Goal: Task Accomplishment & Management: Complete application form

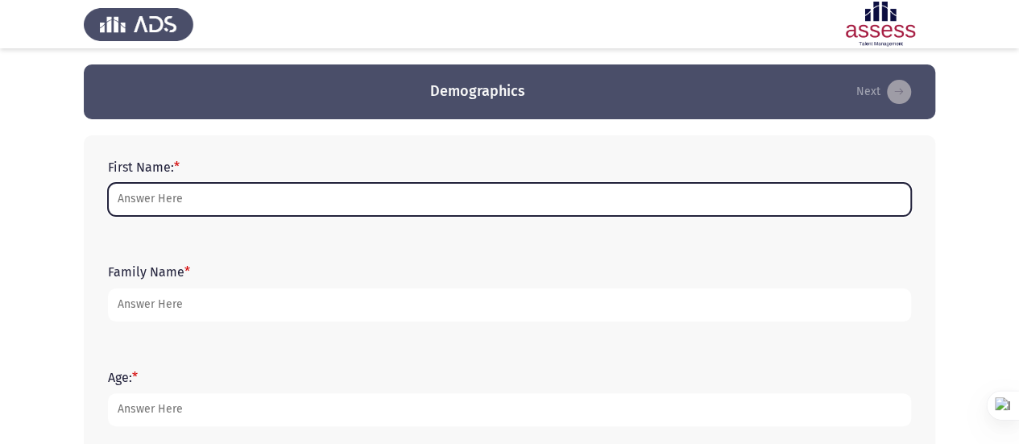
click at [281, 199] on input "First Name: *" at bounding box center [509, 199] width 803 height 33
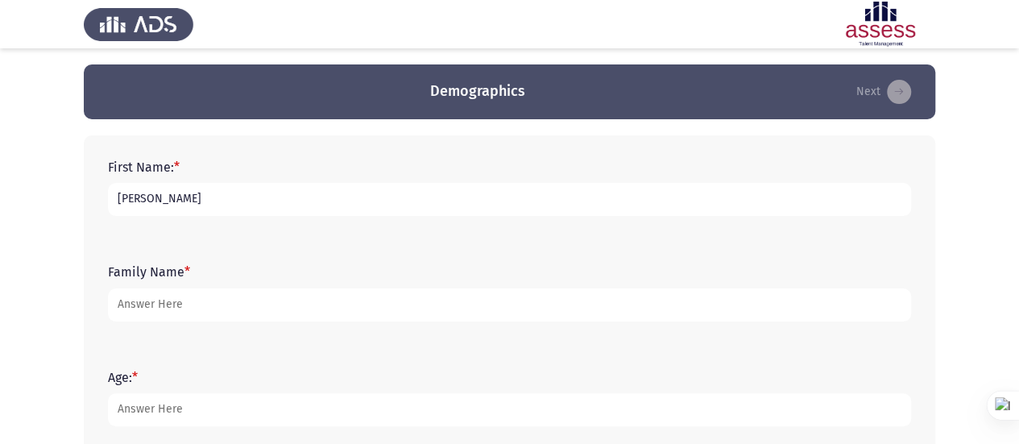
type input "[PERSON_NAME]"
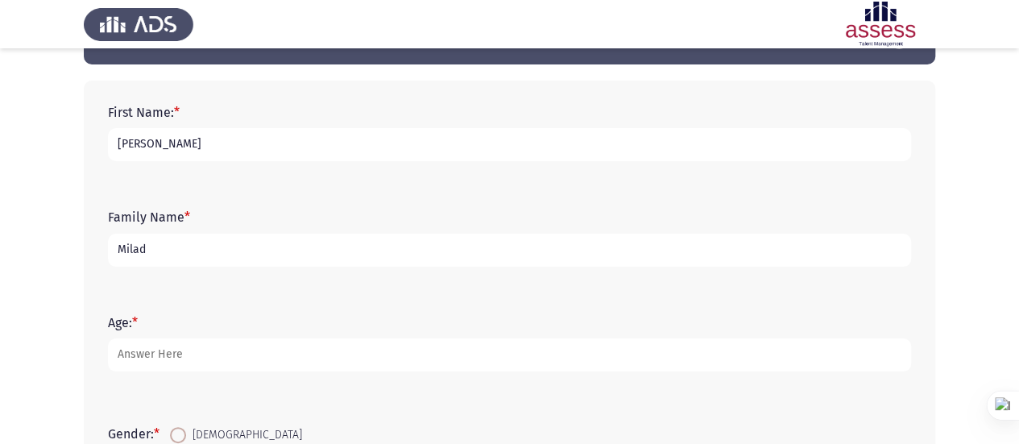
scroll to position [58, 0]
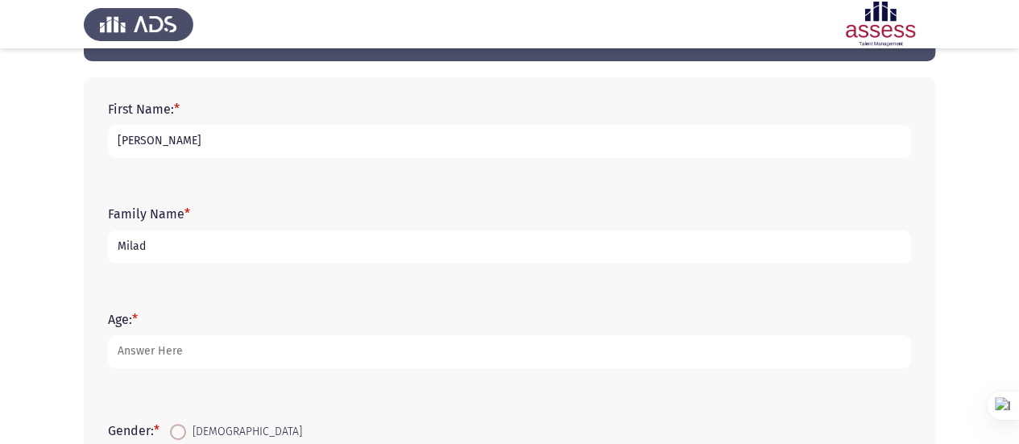
type input "Milad"
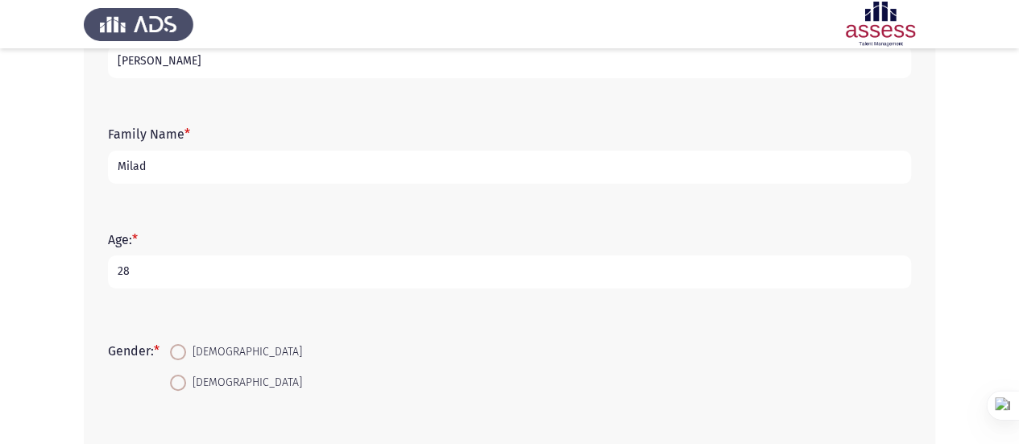
scroll to position [139, 0]
type input "28"
click at [184, 356] on span at bounding box center [178, 351] width 16 height 16
click at [184, 356] on input "[DEMOGRAPHIC_DATA]" at bounding box center [178, 351] width 16 height 16
radio input "true"
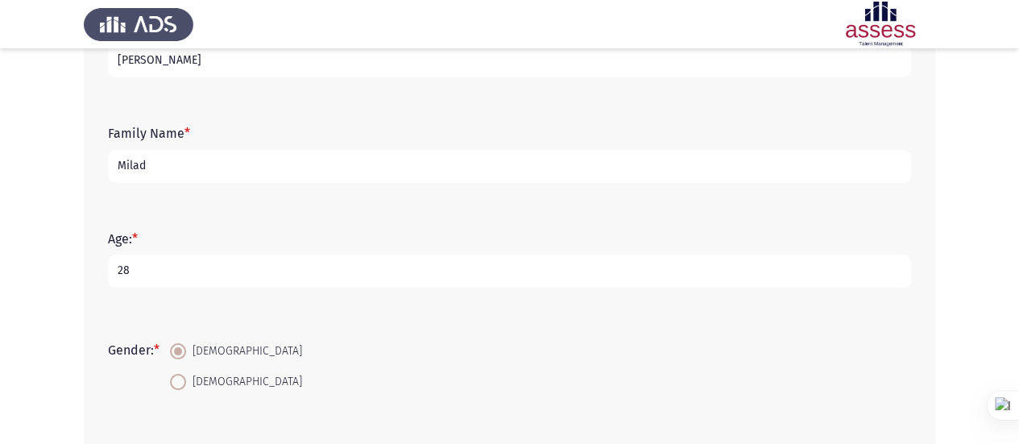
click at [189, 266] on input "28" at bounding box center [509, 271] width 803 height 33
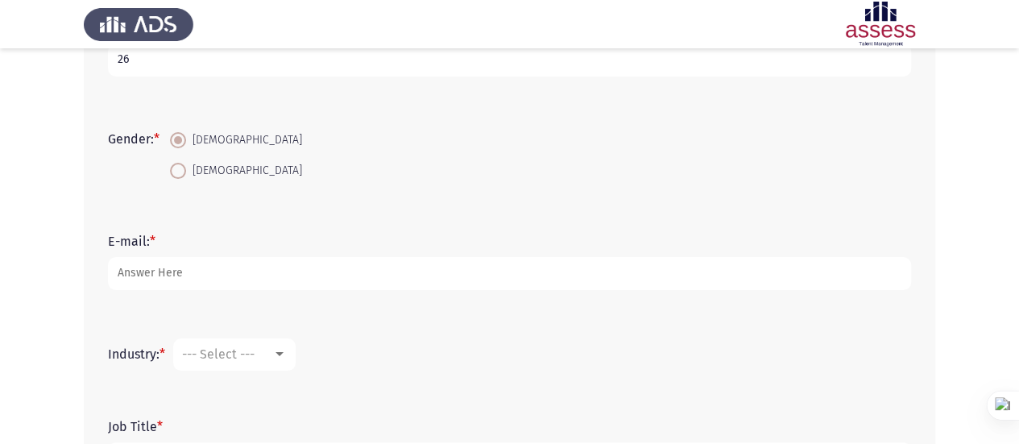
scroll to position [351, 0]
type input "26"
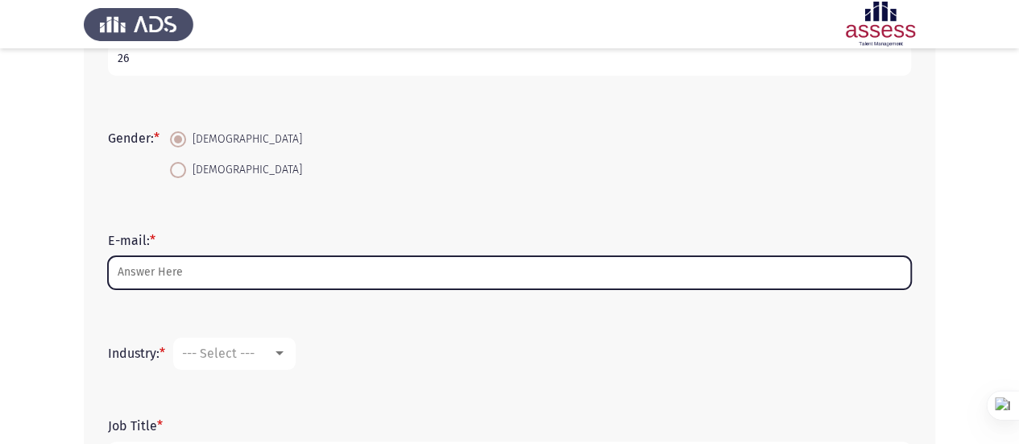
click at [189, 266] on input "E-mail: *" at bounding box center [509, 272] width 803 height 33
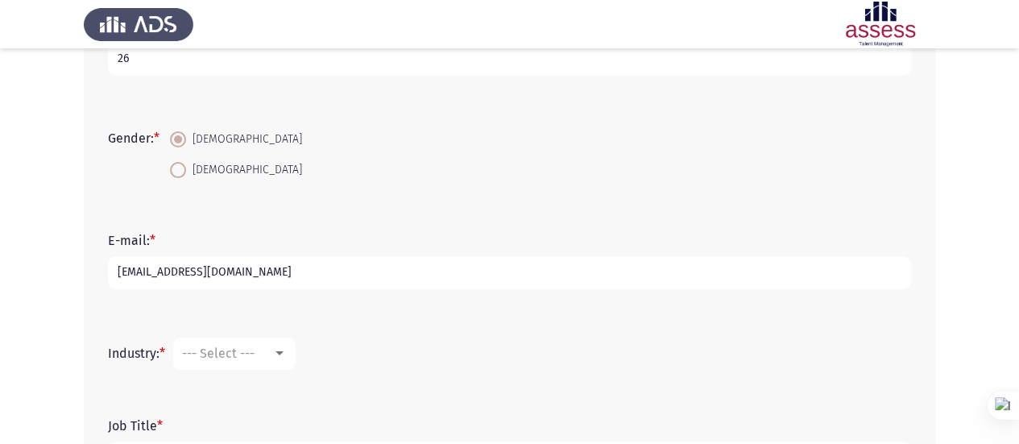
scroll to position [485, 0]
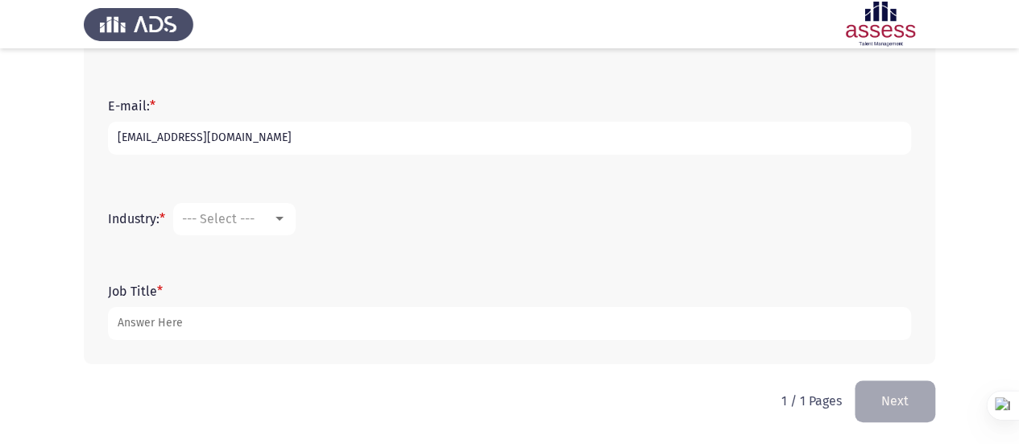
type input "[EMAIL_ADDRESS][DOMAIN_NAME]"
click at [284, 217] on div at bounding box center [280, 219] width 8 height 4
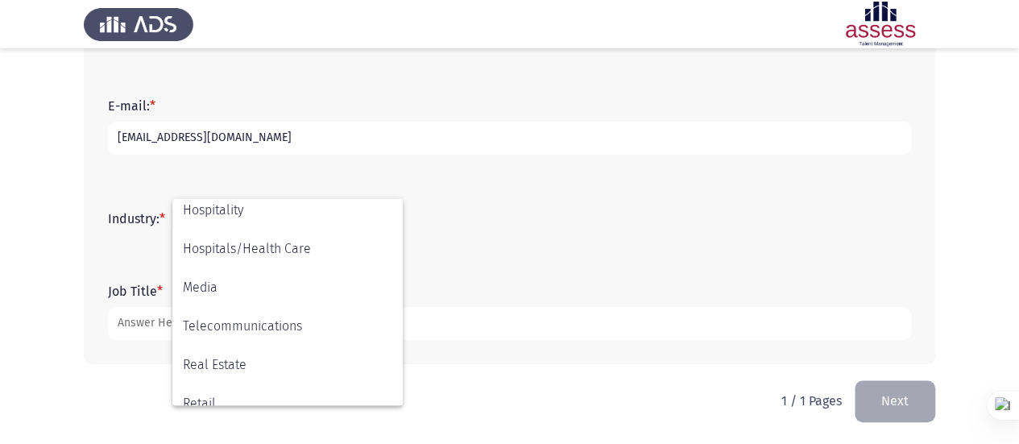
scroll to position [382, 0]
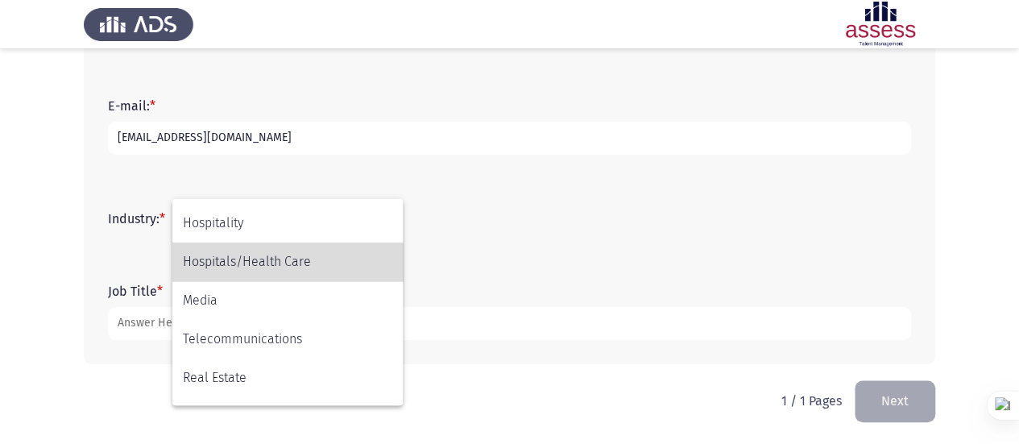
click at [284, 271] on span "Hospitals/Health Care" at bounding box center [288, 262] width 210 height 39
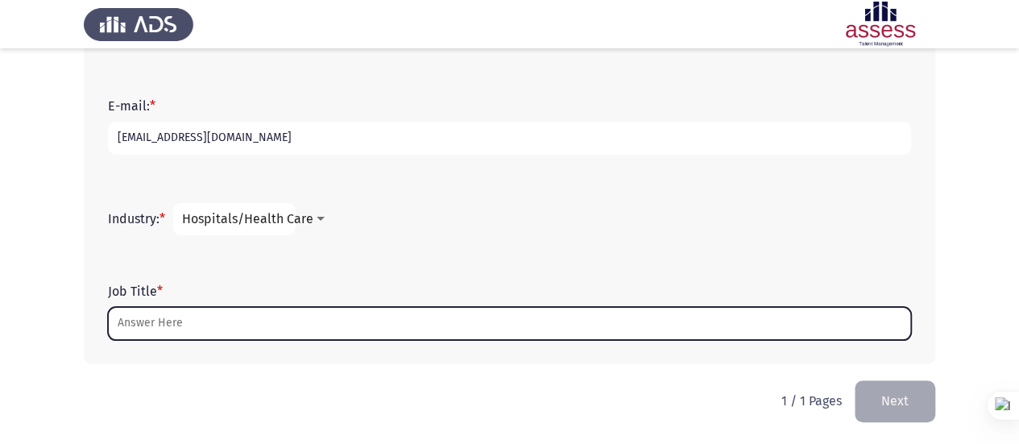
click at [221, 327] on input "Job Title *" at bounding box center [509, 323] width 803 height 33
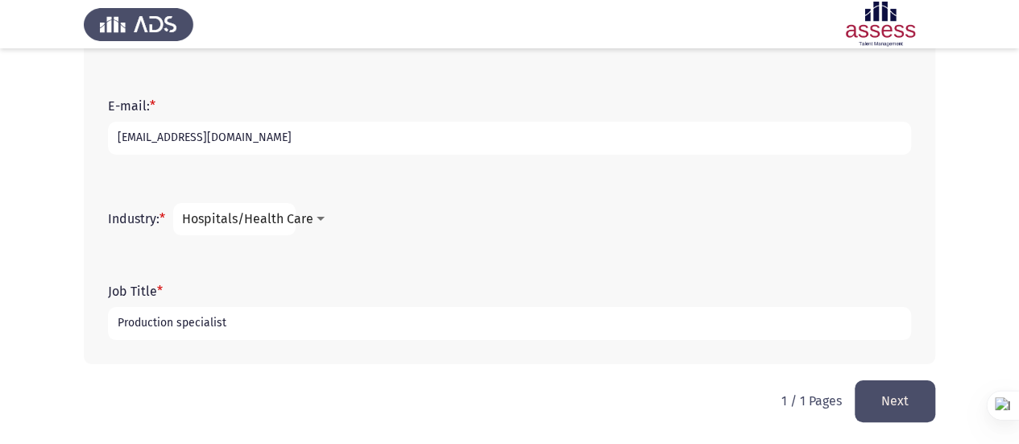
type input "Production specialist"
click at [310, 219] on span "Hospitals/Health Care" at bounding box center [247, 218] width 131 height 15
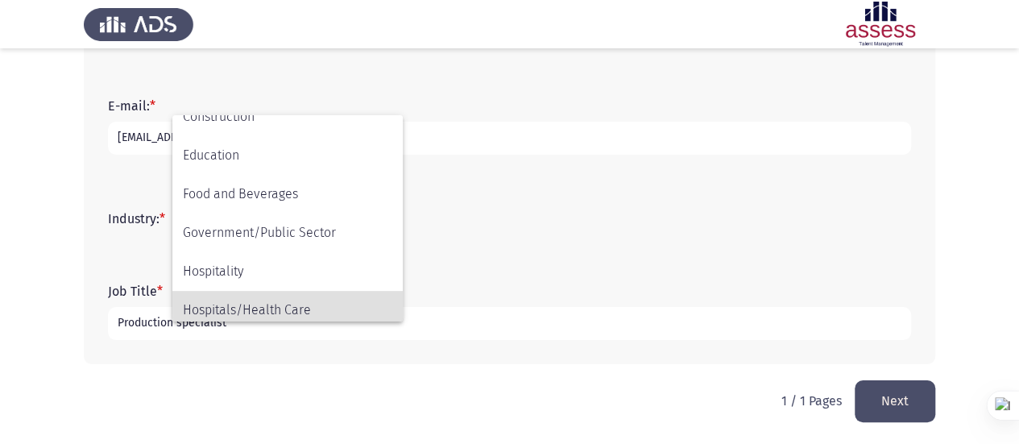
scroll to position [323, 0]
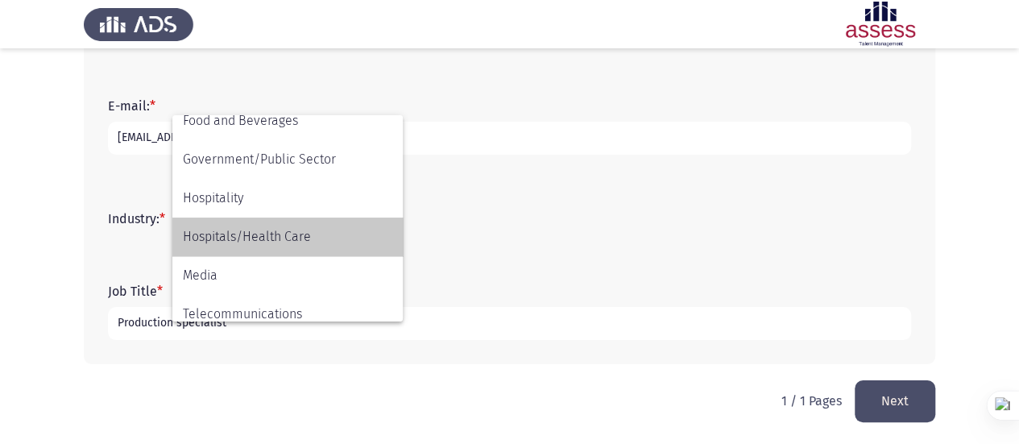
click at [301, 238] on span "Hospitals/Health Care" at bounding box center [288, 237] width 210 height 39
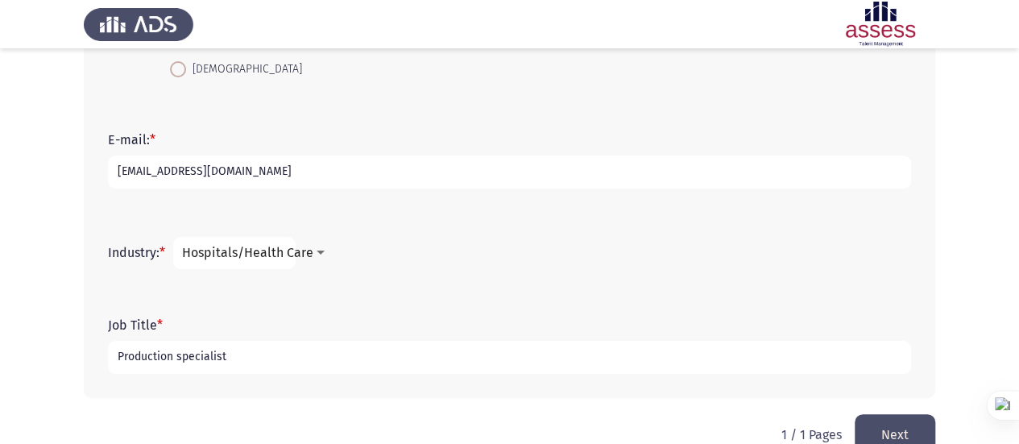
scroll to position [485, 0]
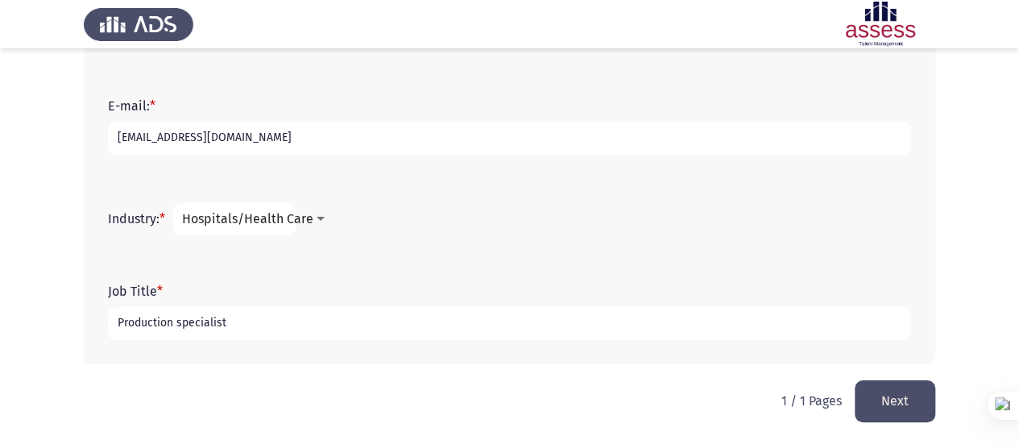
click at [895, 405] on button "Next" at bounding box center [895, 400] width 81 height 41
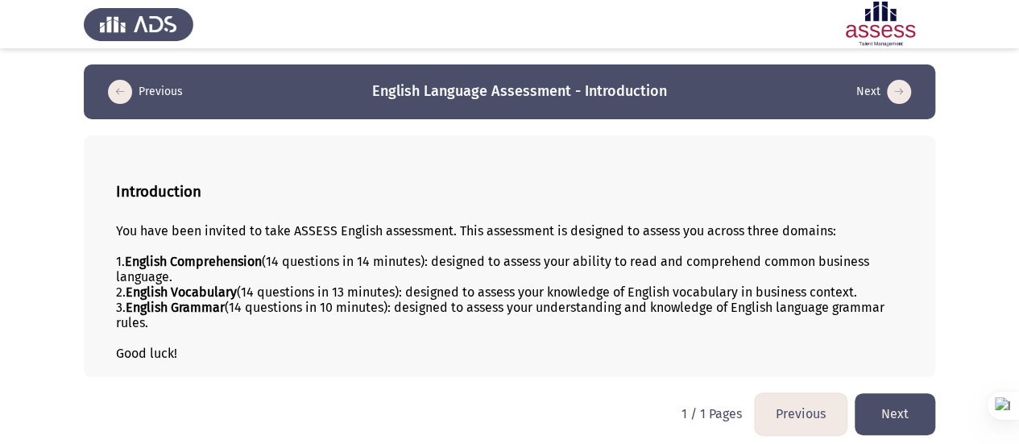
scroll to position [4, 0]
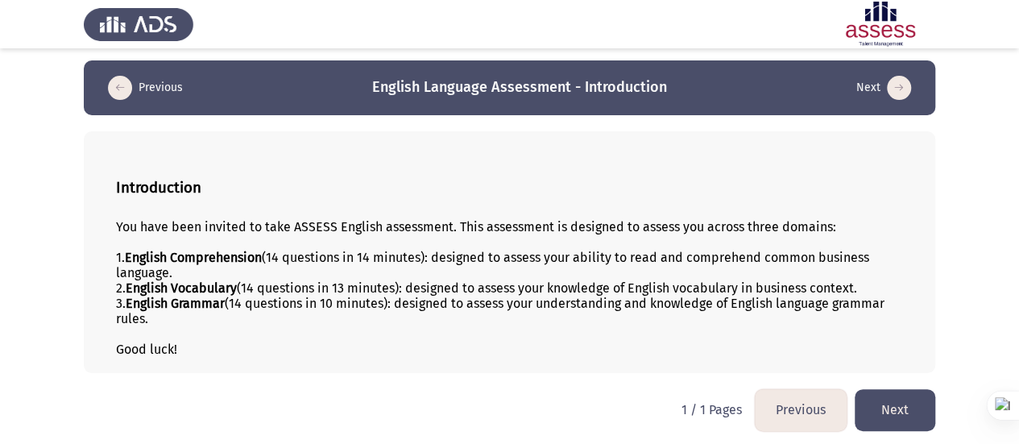
click at [903, 402] on button "Next" at bounding box center [895, 409] width 81 height 41
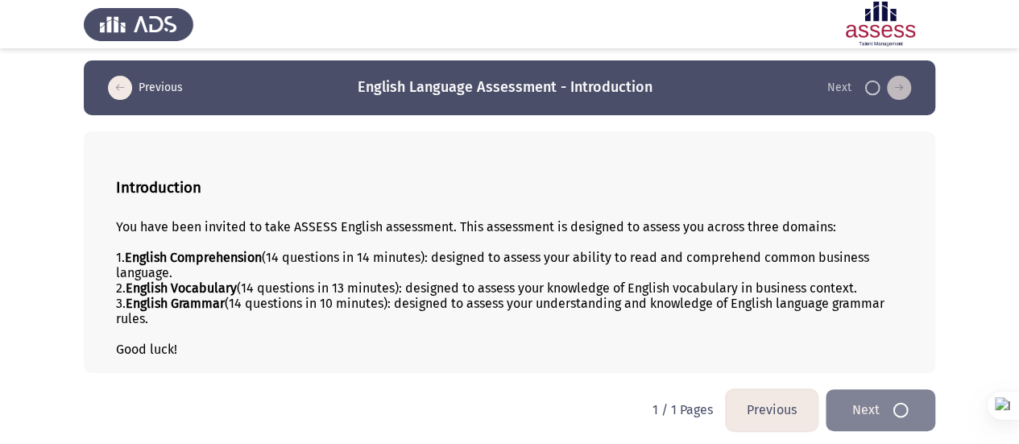
scroll to position [0, 0]
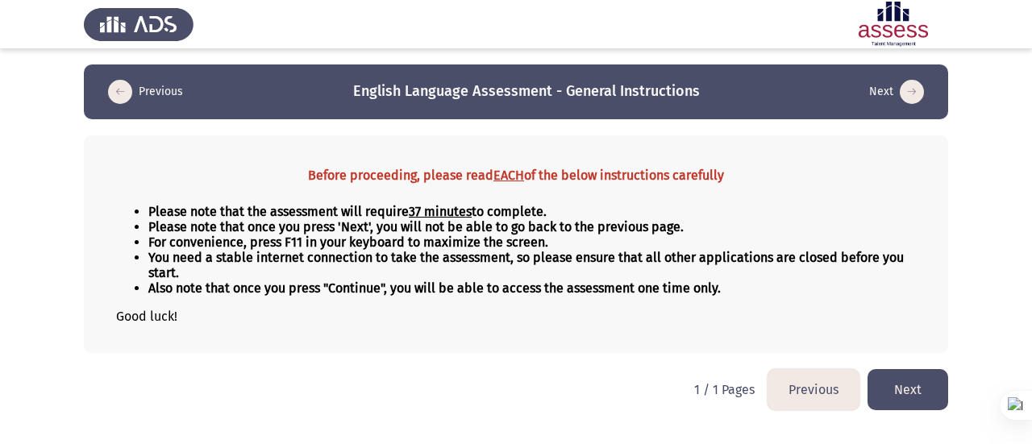
click at [897, 382] on button "Next" at bounding box center [907, 389] width 81 height 41
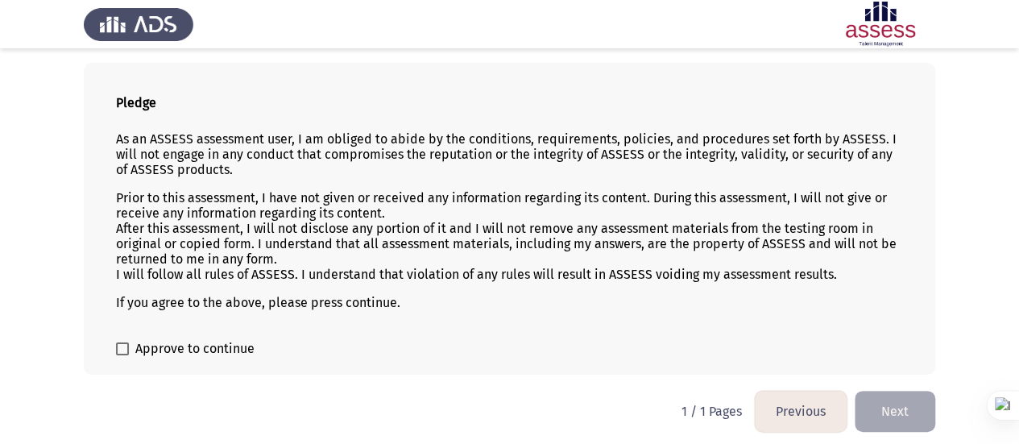
scroll to position [73, 0]
click at [116, 343] on span at bounding box center [122, 348] width 13 height 13
click at [122, 355] on input "Approve to continue" at bounding box center [122, 355] width 1 height 1
checkbox input "true"
click at [914, 417] on button "Next" at bounding box center [895, 410] width 81 height 41
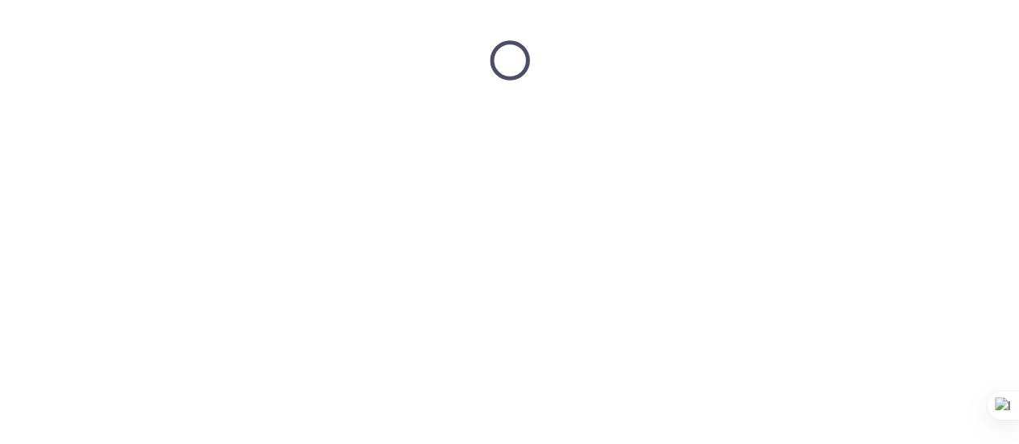
scroll to position [0, 0]
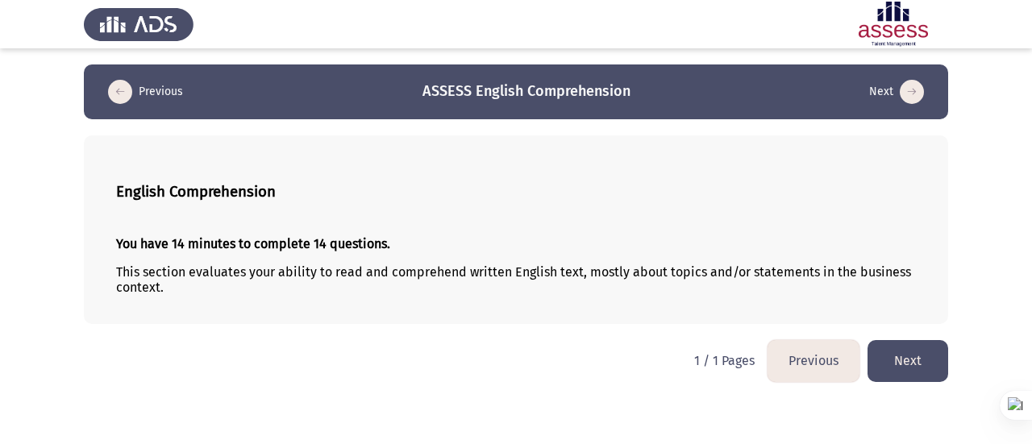
click at [916, 375] on button "Next" at bounding box center [907, 360] width 81 height 41
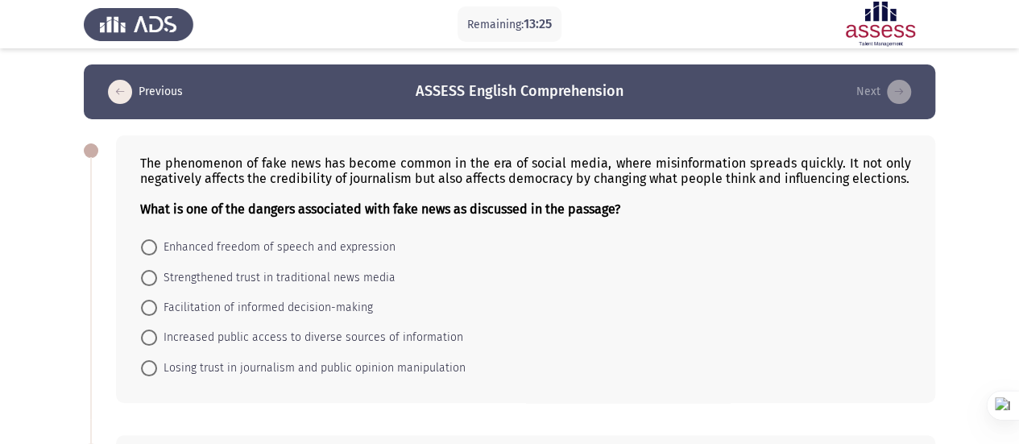
click at [257, 368] on span "Losing trust in journalism and public opinion manipulation" at bounding box center [311, 368] width 309 height 19
click at [157, 368] on input "Losing trust in journalism and public opinion manipulation" at bounding box center [149, 368] width 16 height 16
radio input "true"
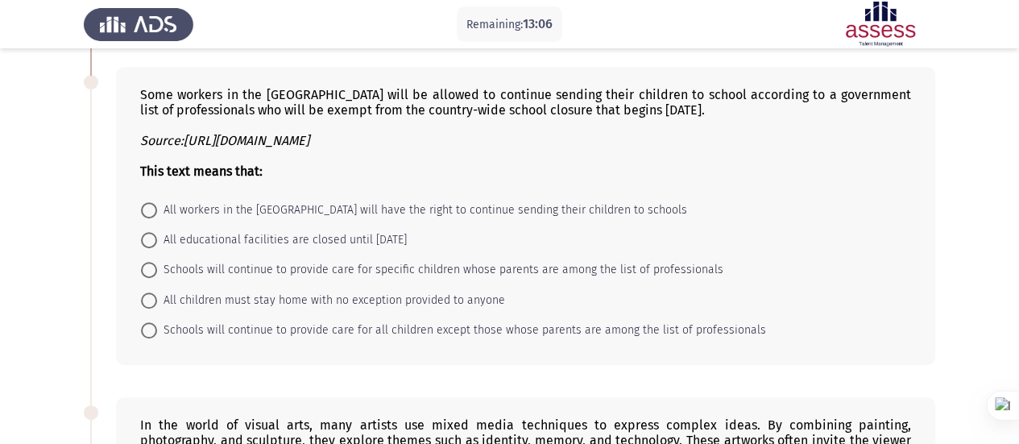
scroll to position [366, 0]
click at [266, 271] on span "Schools will continue to provide care for specific children whose parents are a…" at bounding box center [440, 270] width 567 height 19
click at [157, 271] on input "Schools will continue to provide care for specific children whose parents are a…" at bounding box center [149, 271] width 16 height 16
radio input "true"
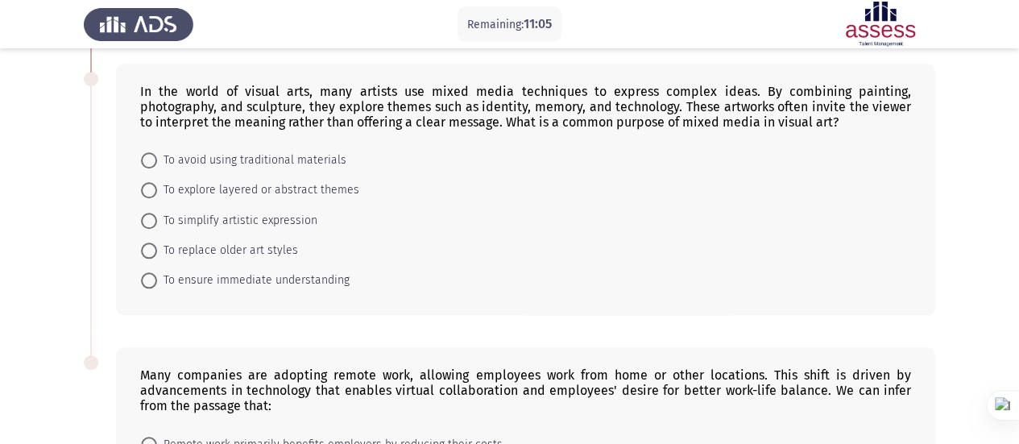
scroll to position [701, 0]
click at [235, 188] on span "To explore layered or abstract themes" at bounding box center [258, 188] width 202 height 19
click at [157, 188] on input "To explore layered or abstract themes" at bounding box center [149, 189] width 16 height 16
radio input "true"
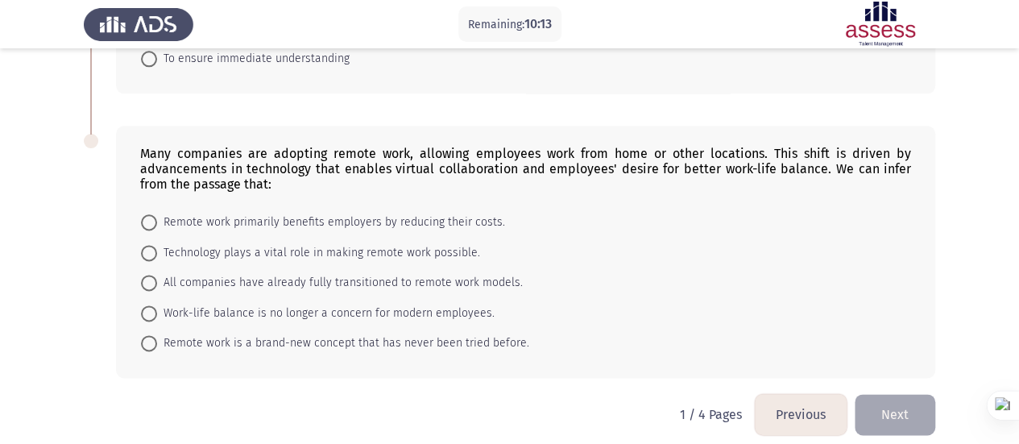
scroll to position [925, 0]
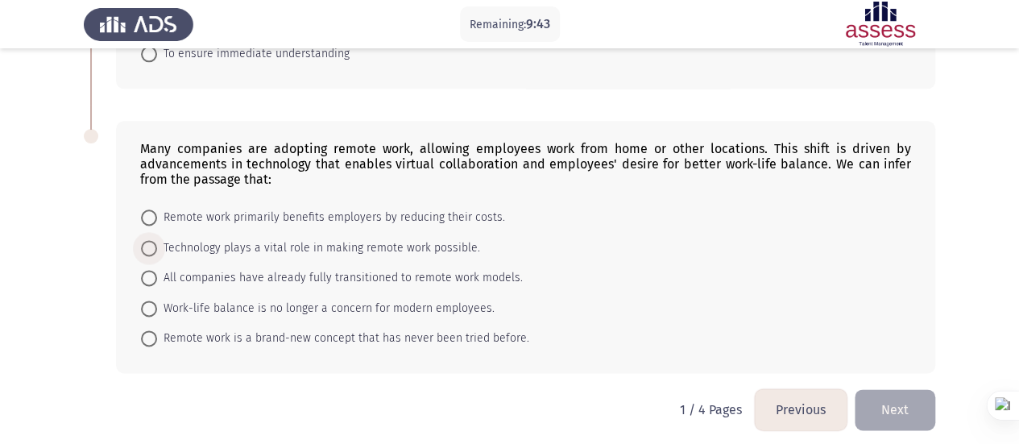
click at [344, 239] on span "Technology plays a vital role in making remote work possible." at bounding box center [318, 248] width 323 height 19
click at [157, 240] on input "Technology plays a vital role in making remote work possible." at bounding box center [149, 248] width 16 height 16
radio input "true"
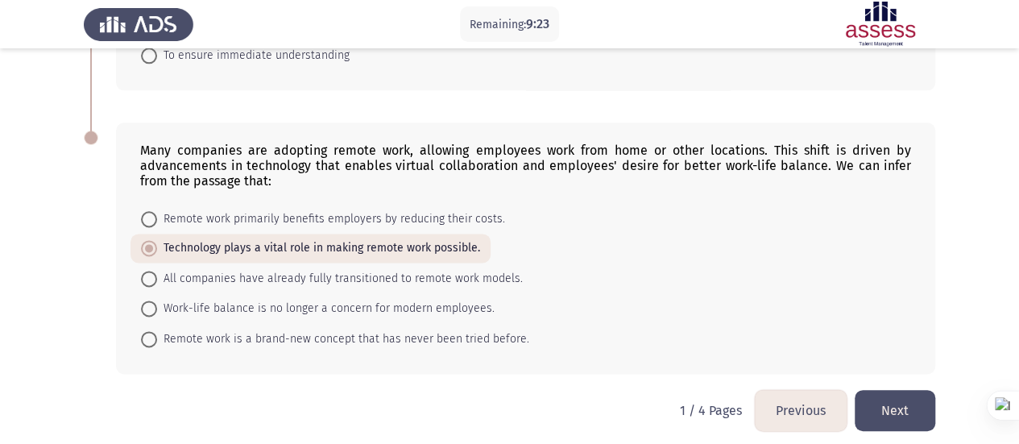
click at [891, 405] on button "Next" at bounding box center [895, 410] width 81 height 41
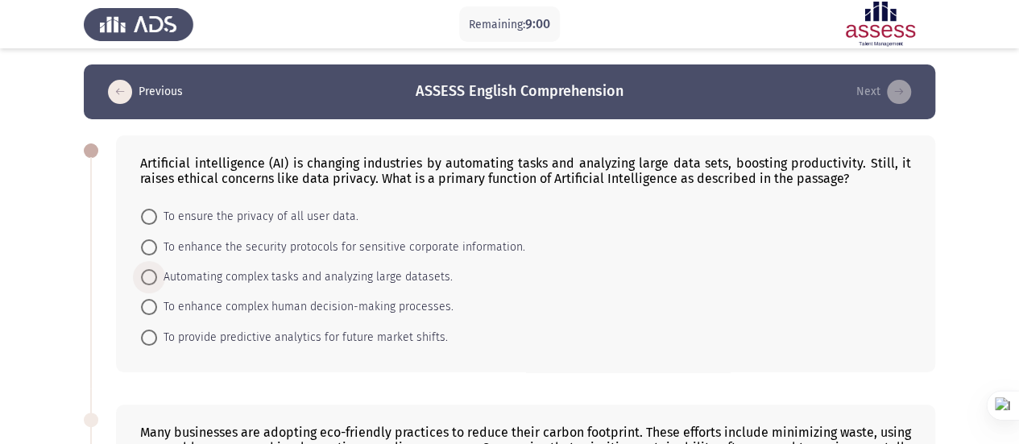
click at [301, 272] on span "Automating complex tasks and analyzing large datasets." at bounding box center [305, 277] width 296 height 19
click at [157, 272] on input "Automating complex tasks and analyzing large datasets." at bounding box center [149, 277] width 16 height 16
radio input "true"
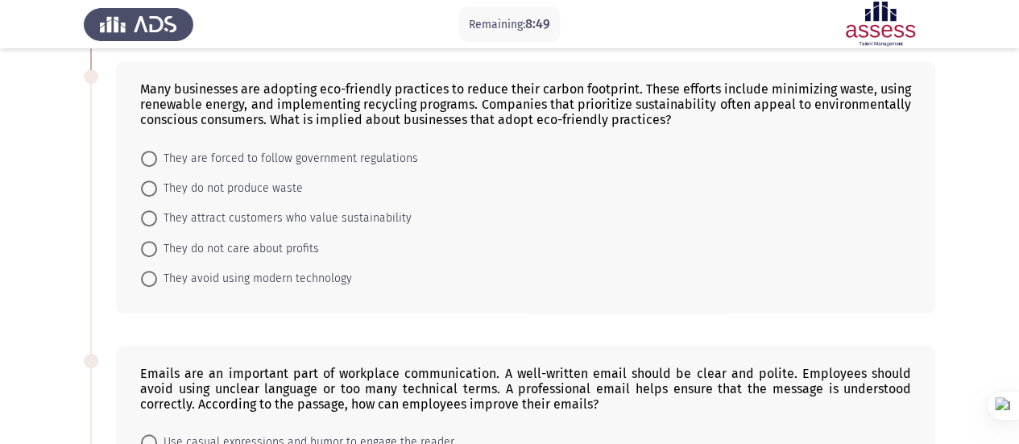
scroll to position [343, 0]
click at [251, 184] on span "They do not produce waste" at bounding box center [230, 187] width 146 height 19
click at [157, 184] on input "They do not produce waste" at bounding box center [149, 188] width 16 height 16
radio input "true"
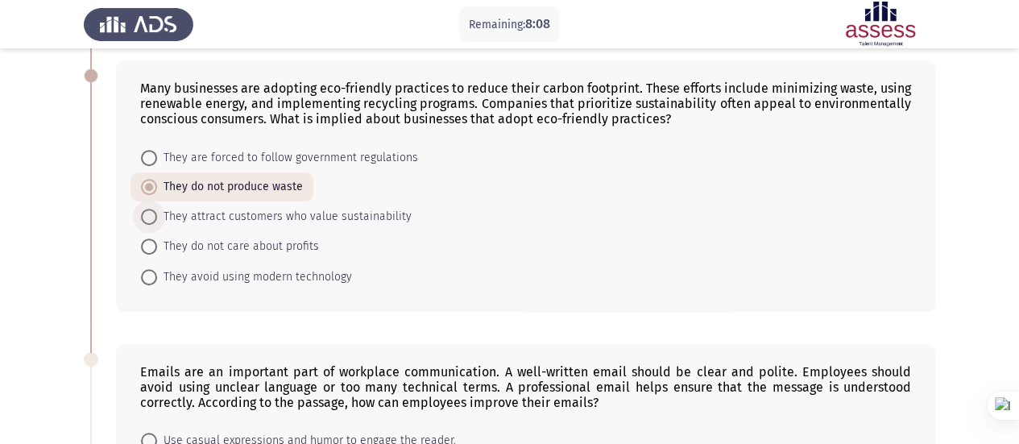
click at [248, 207] on span "They attract customers who value sustainability" at bounding box center [284, 216] width 255 height 19
click at [157, 209] on input "They attract customers who value sustainability" at bounding box center [149, 217] width 16 height 16
radio input "true"
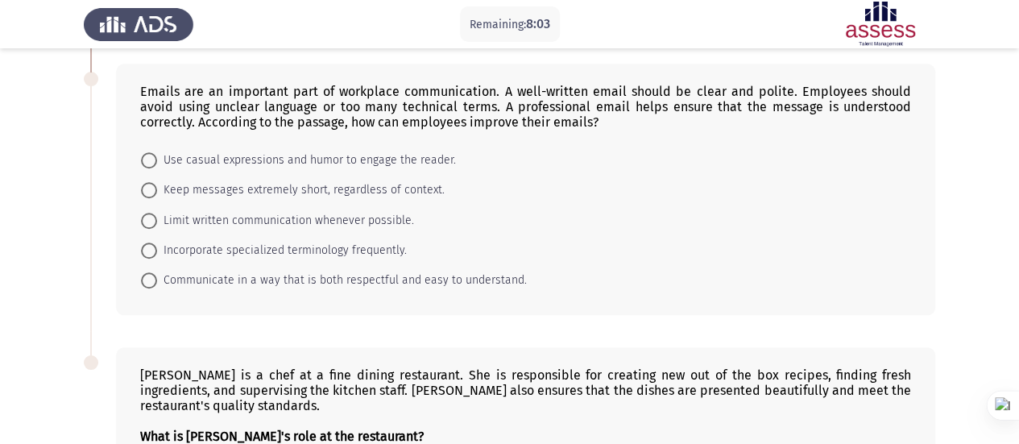
scroll to position [620, 0]
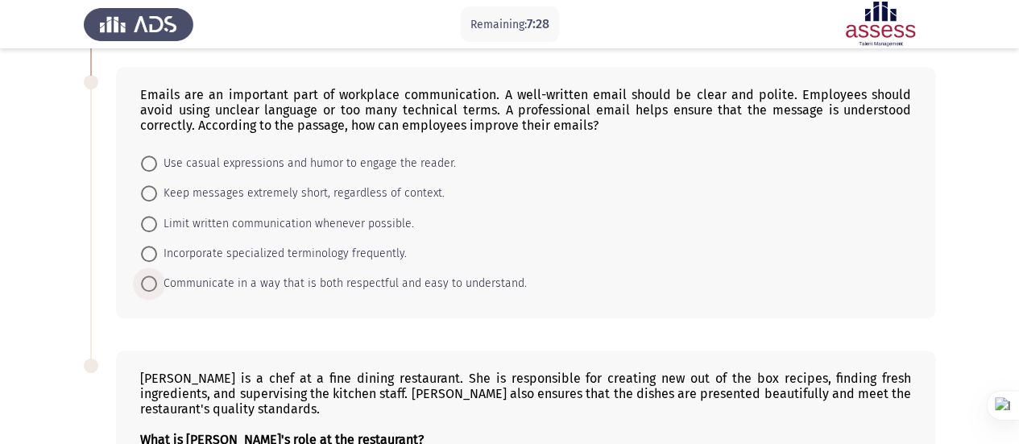
click at [210, 278] on span "Communicate in a way that is both respectful and easy to understand." at bounding box center [342, 283] width 370 height 19
click at [157, 278] on input "Communicate in a way that is both respectful and easy to understand." at bounding box center [149, 284] width 16 height 16
radio input "true"
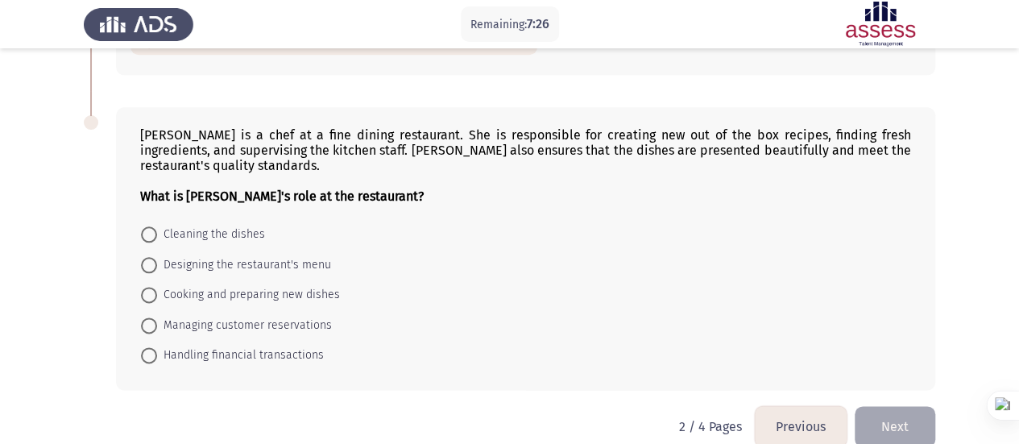
scroll to position [871, 0]
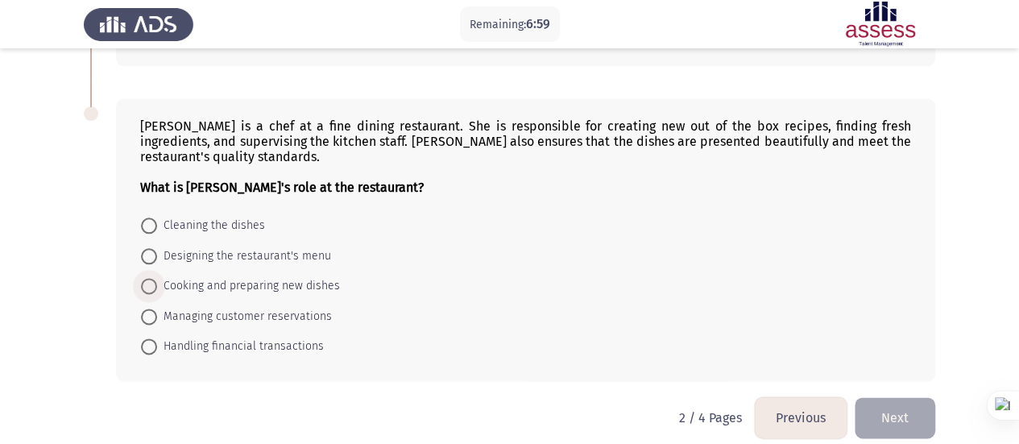
click at [247, 276] on span "Cooking and preparing new dishes" at bounding box center [248, 285] width 183 height 19
click at [157, 278] on input "Cooking and preparing new dishes" at bounding box center [149, 286] width 16 height 16
radio input "true"
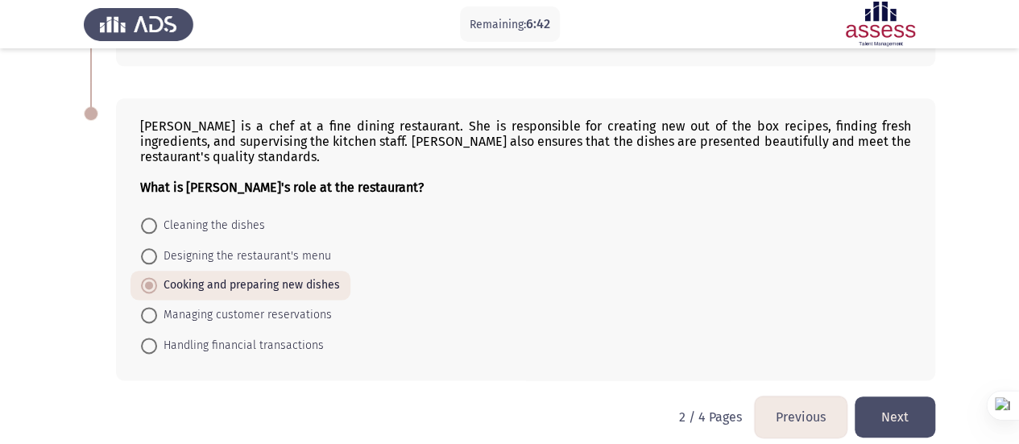
click at [894, 404] on button "Next" at bounding box center [895, 417] width 81 height 41
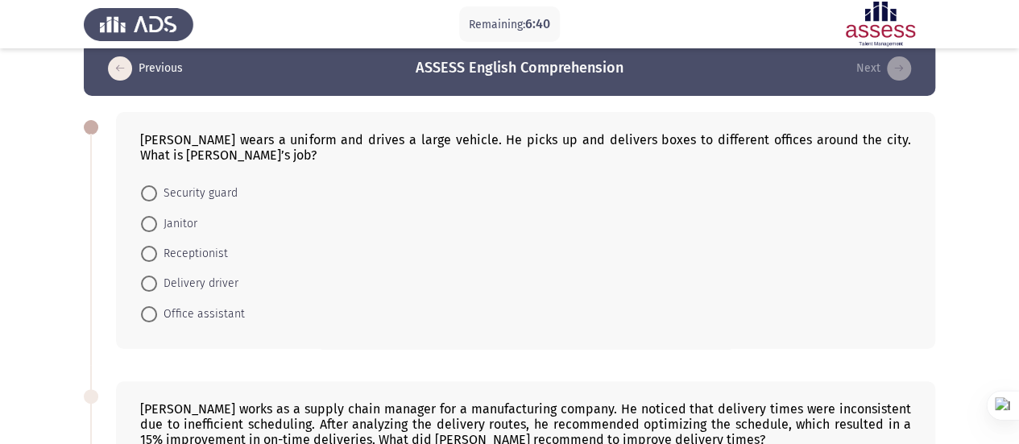
scroll to position [24, 0]
click at [185, 281] on span "Delivery driver" at bounding box center [197, 282] width 81 height 19
click at [157, 281] on input "Delivery driver" at bounding box center [149, 283] width 16 height 16
radio input "true"
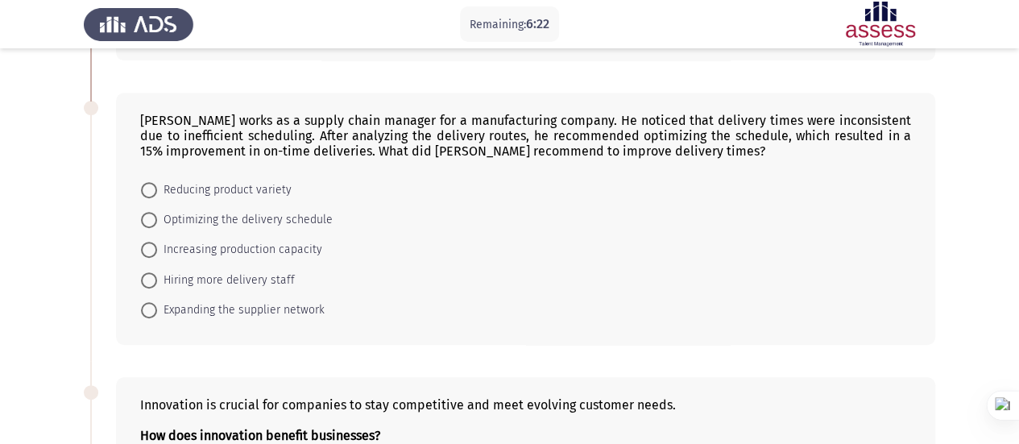
scroll to position [313, 0]
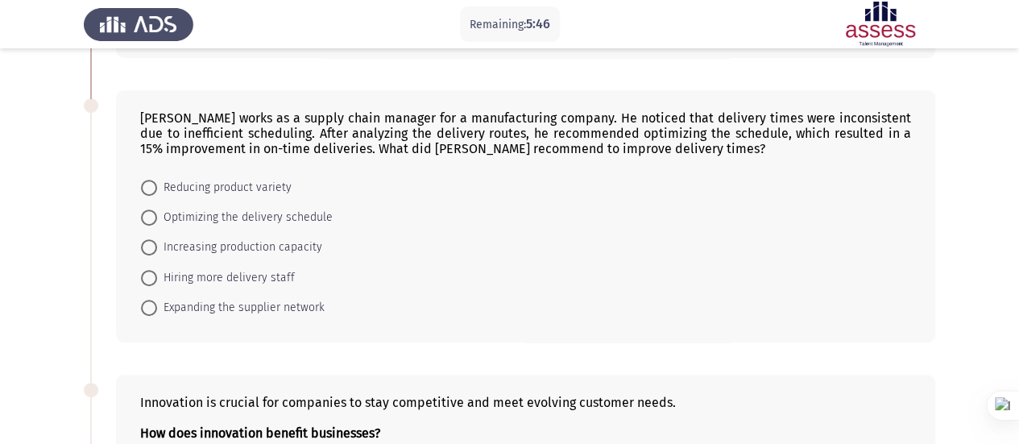
click at [206, 202] on mat-radio-button "Optimizing the delivery schedule" at bounding box center [237, 217] width 213 height 30
click at [210, 208] on span "Optimizing the delivery schedule" at bounding box center [245, 217] width 176 height 19
click at [157, 210] on input "Optimizing the delivery schedule" at bounding box center [149, 218] width 16 height 16
radio input "true"
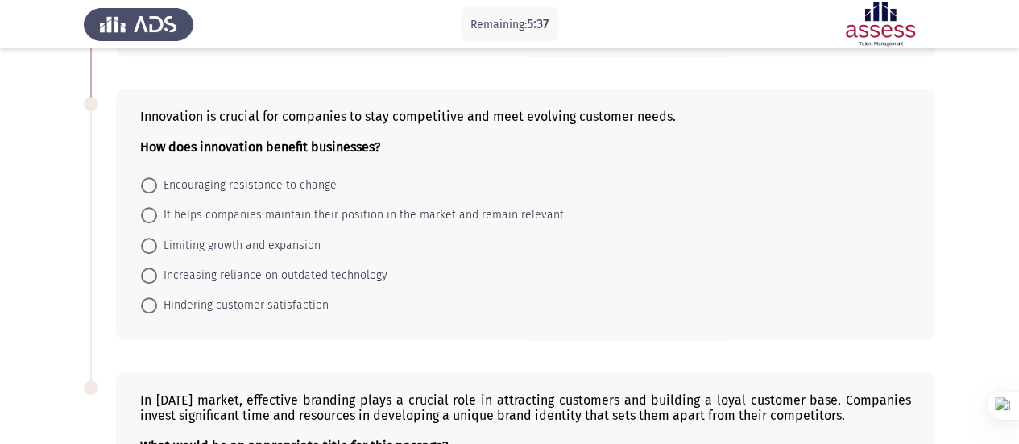
scroll to position [604, 0]
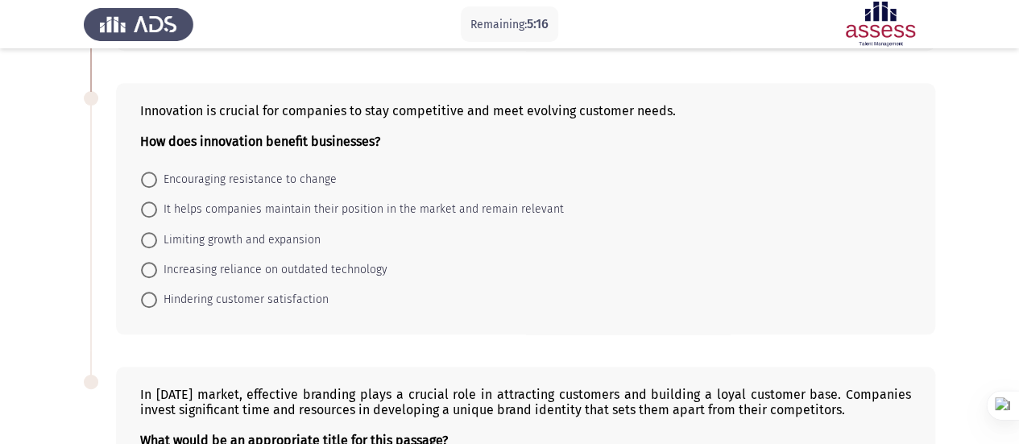
click at [260, 208] on span "It helps companies maintain their position in the market and remain relevant" at bounding box center [360, 209] width 407 height 19
click at [157, 208] on input "It helps companies maintain their position in the market and remain relevant" at bounding box center [149, 209] width 16 height 16
radio input "true"
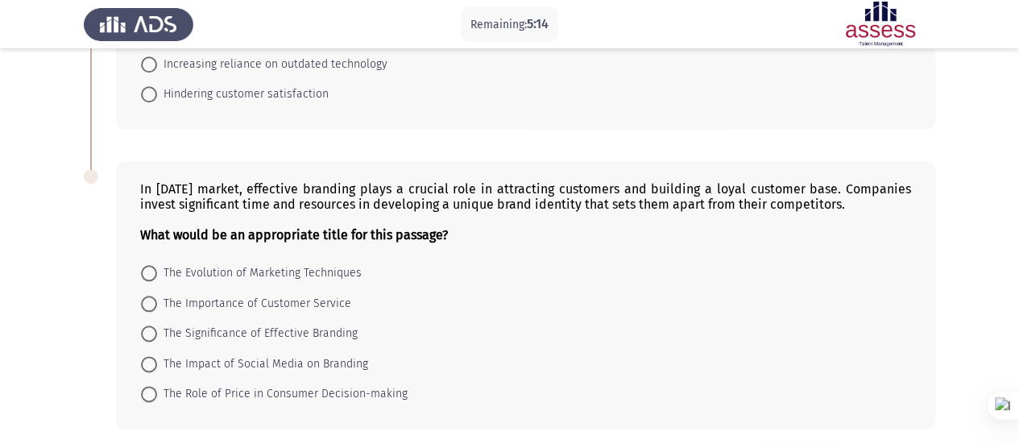
scroll to position [865, 0]
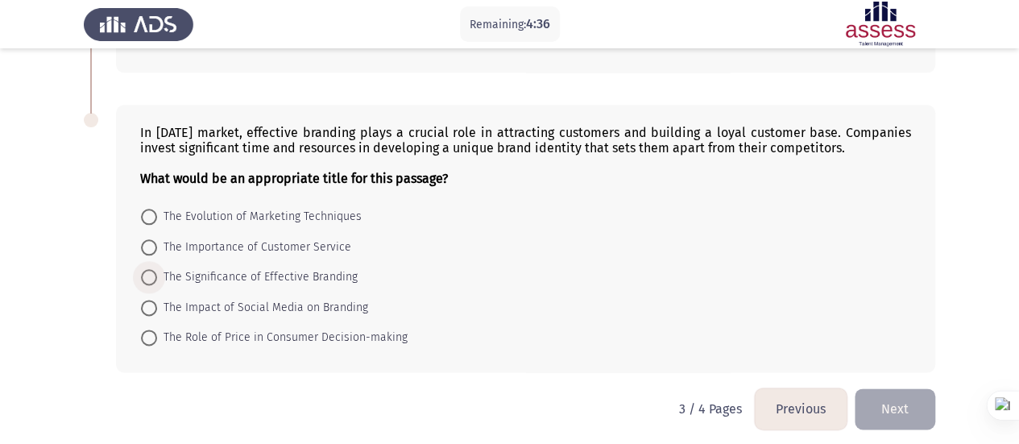
click at [309, 272] on span "The Significance of Effective Branding" at bounding box center [257, 277] width 201 height 19
click at [157, 272] on input "The Significance of Effective Branding" at bounding box center [149, 277] width 16 height 16
radio input "true"
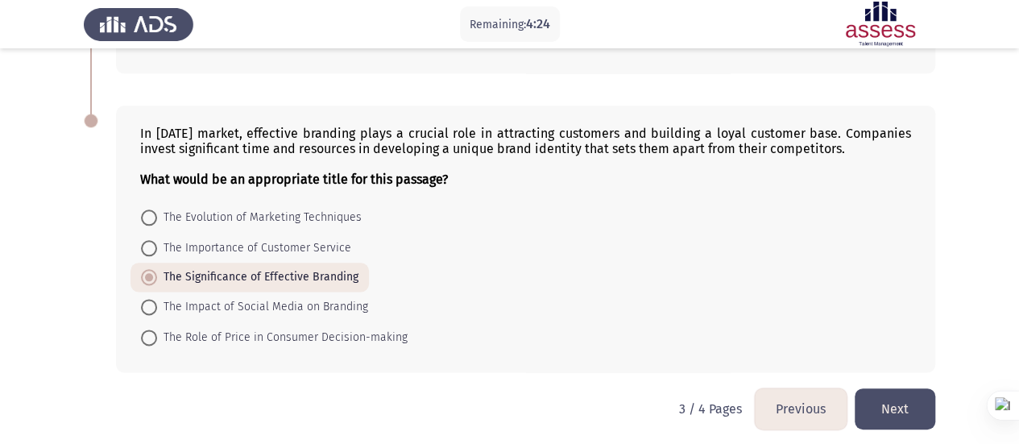
click at [901, 404] on button "Next" at bounding box center [895, 408] width 81 height 41
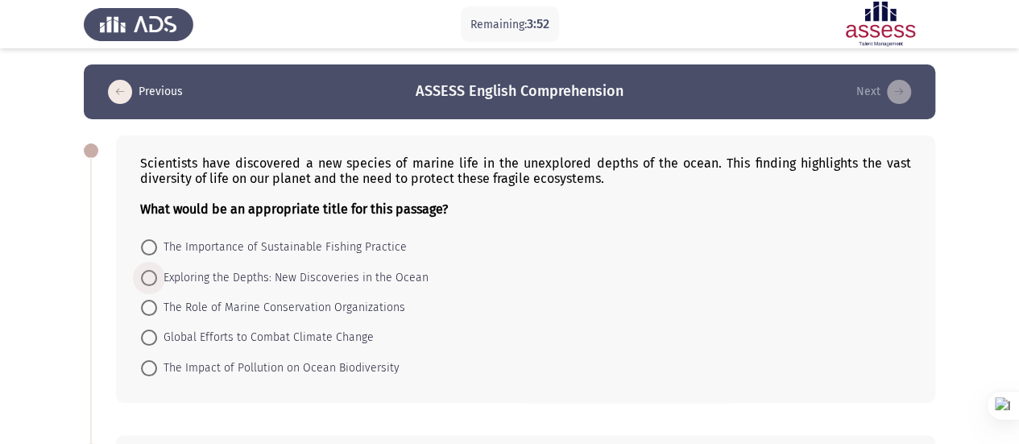
click at [353, 281] on span "Exploring the Depths: New Discoveries in the Ocean" at bounding box center [293, 277] width 272 height 19
click at [157, 281] on input "Exploring the Depths: New Discoveries in the Ocean" at bounding box center [149, 278] width 16 height 16
radio input "true"
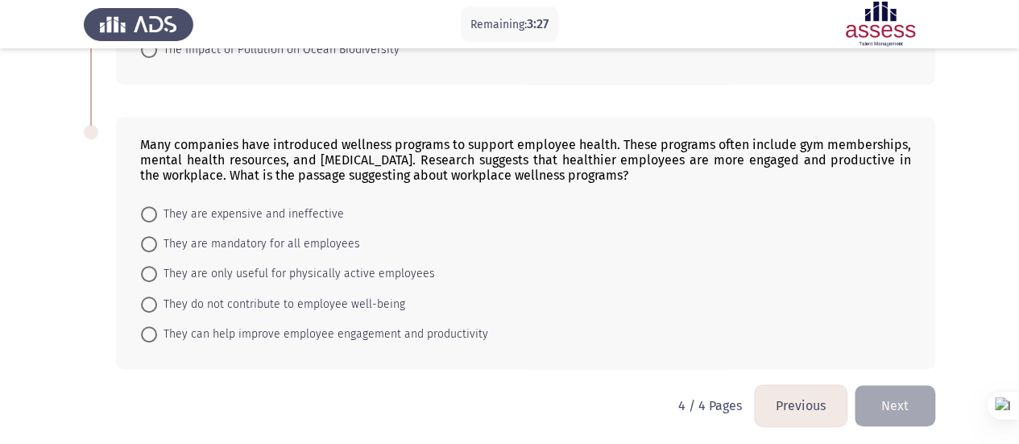
scroll to position [318, 0]
click at [364, 325] on span "They can help improve employee engagement and productivity" at bounding box center [322, 333] width 331 height 19
click at [157, 326] on input "They can help improve employee engagement and productivity" at bounding box center [149, 334] width 16 height 16
radio input "true"
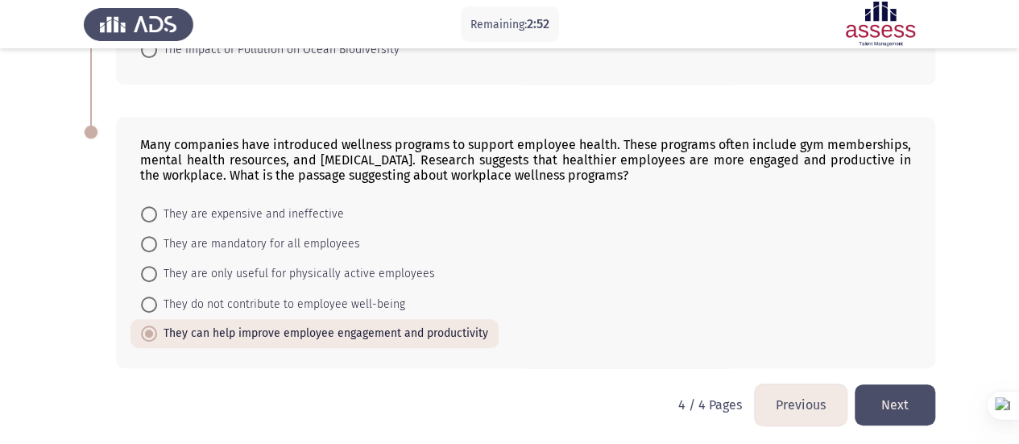
click at [907, 403] on button "Next" at bounding box center [895, 404] width 81 height 41
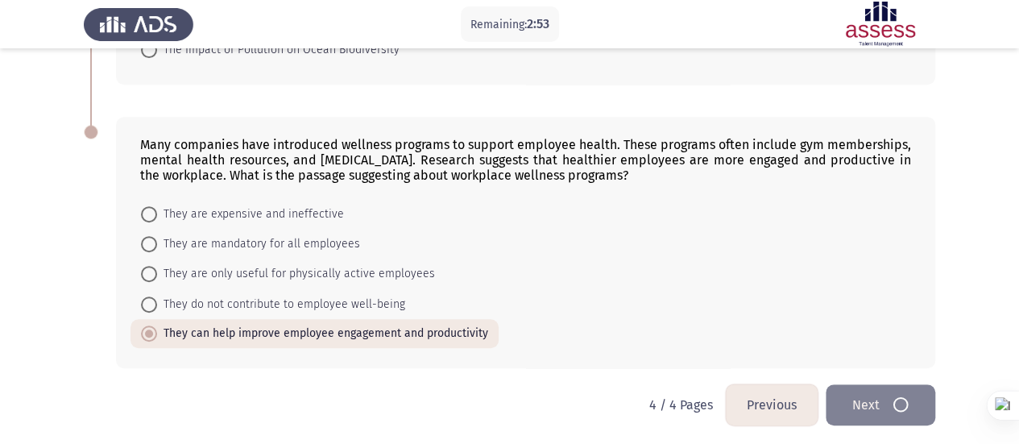
scroll to position [0, 0]
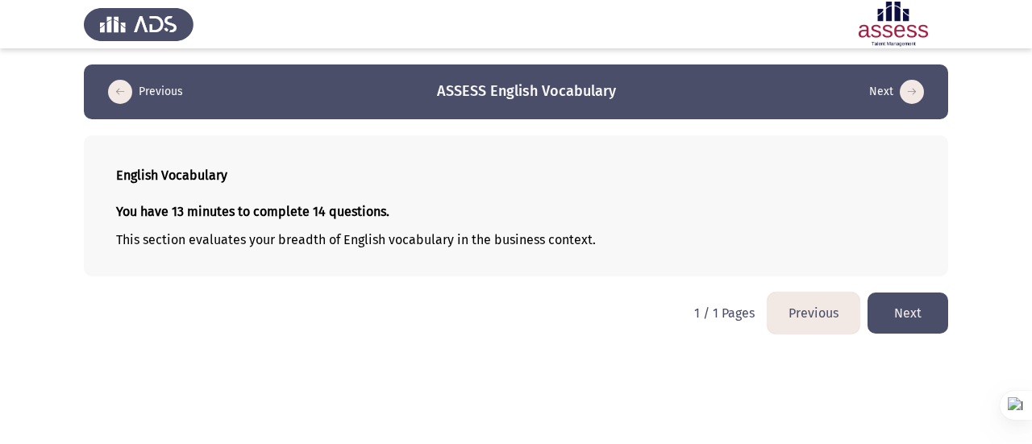
click at [924, 308] on button "Next" at bounding box center [907, 313] width 81 height 41
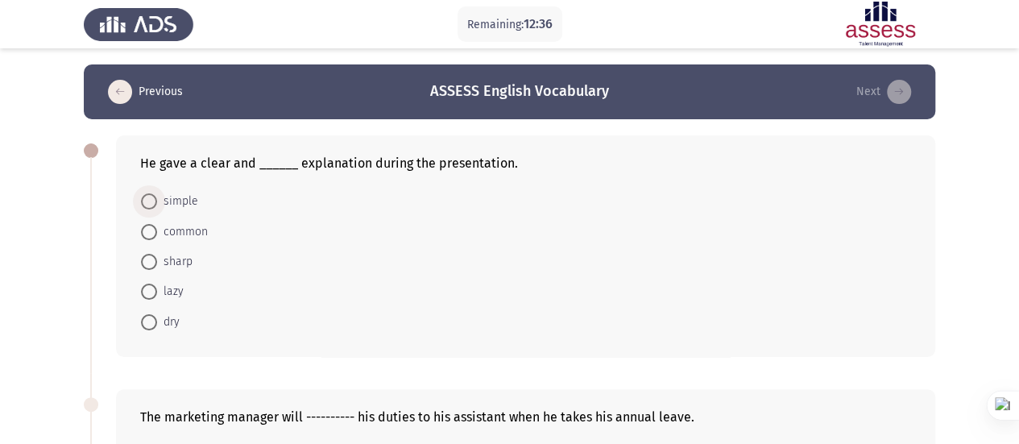
click at [148, 196] on span at bounding box center [149, 201] width 16 height 16
click at [148, 196] on input "simple" at bounding box center [149, 201] width 16 height 16
radio input "true"
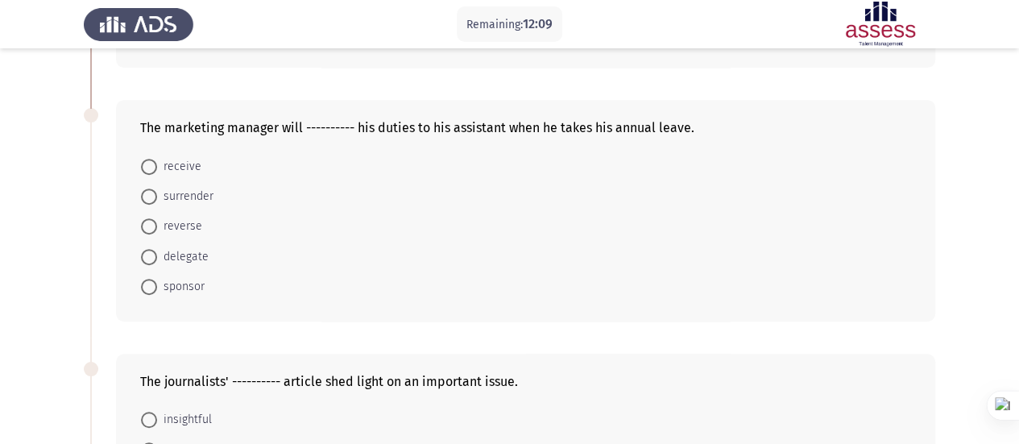
scroll to position [289, 0]
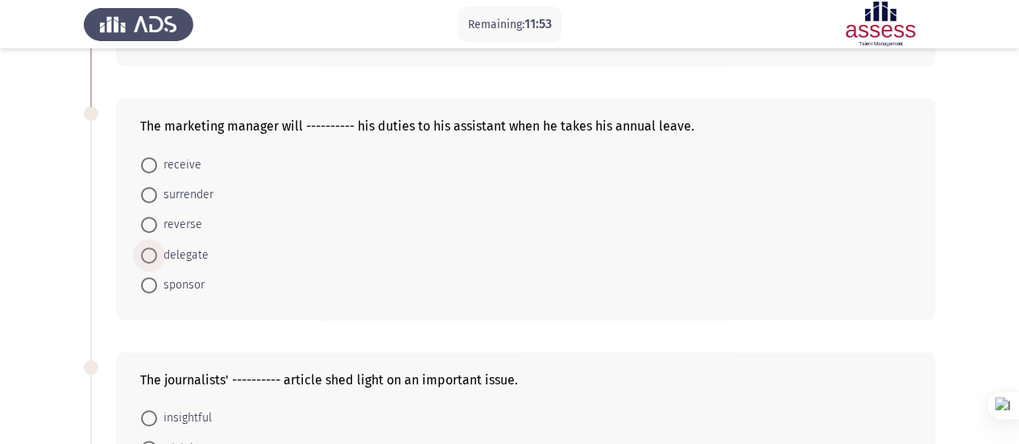
click at [197, 255] on span "delegate" at bounding box center [183, 255] width 52 height 19
click at [157, 255] on input "delegate" at bounding box center [149, 255] width 16 height 16
radio input "true"
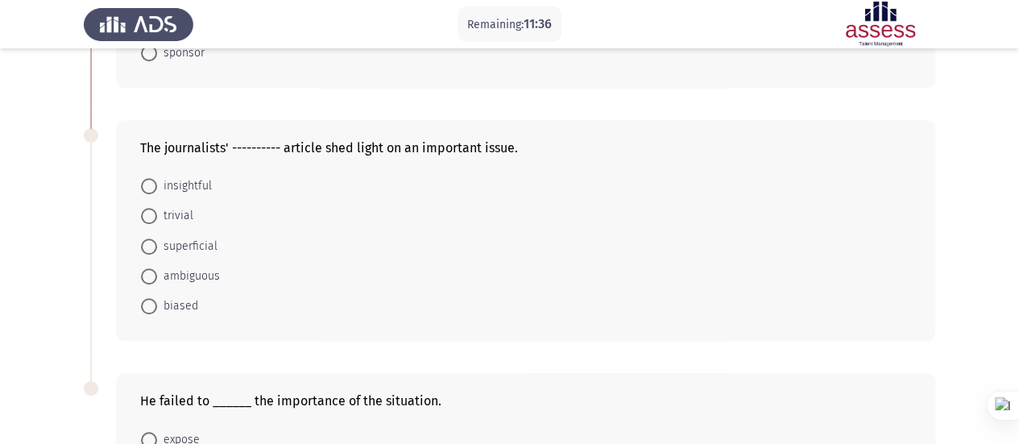
scroll to position [520, 0]
click at [189, 184] on span "insightful" at bounding box center [184, 186] width 55 height 19
click at [157, 184] on input "insightful" at bounding box center [149, 187] width 16 height 16
radio input "true"
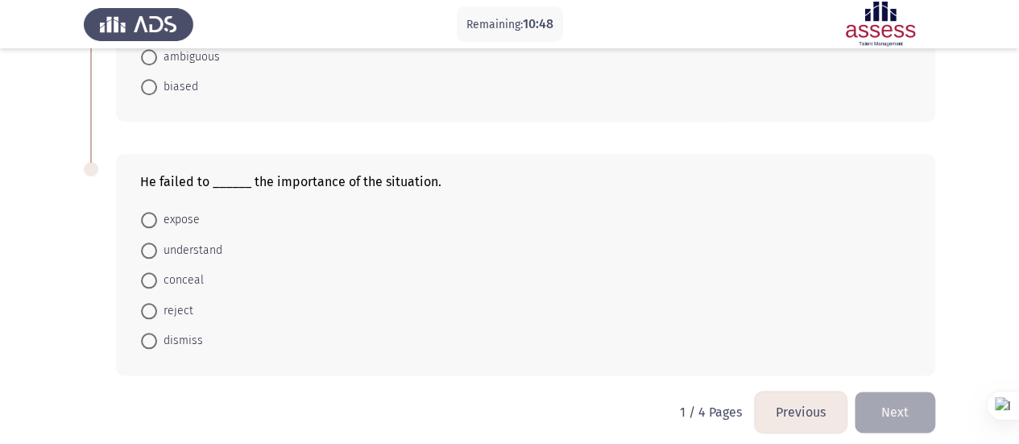
scroll to position [738, 0]
click at [158, 248] on span "understand" at bounding box center [189, 251] width 65 height 19
click at [157, 248] on input "understand" at bounding box center [149, 251] width 16 height 16
radio input "true"
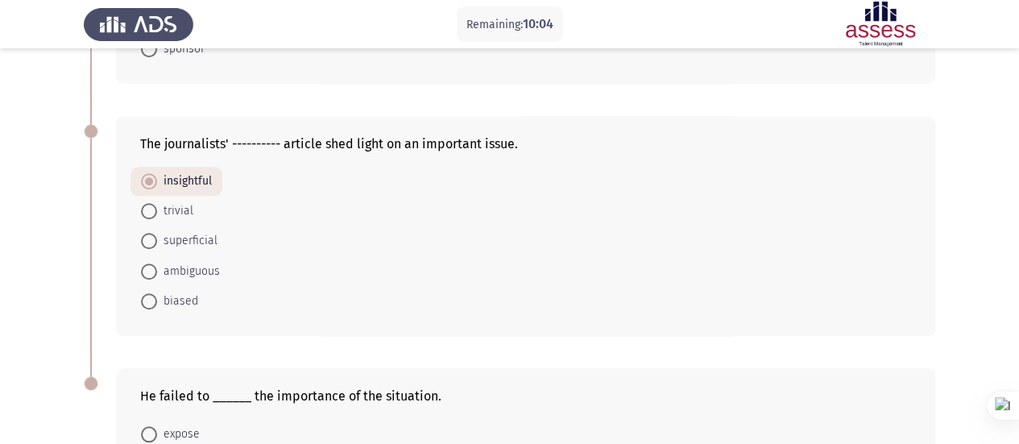
scroll to position [743, 0]
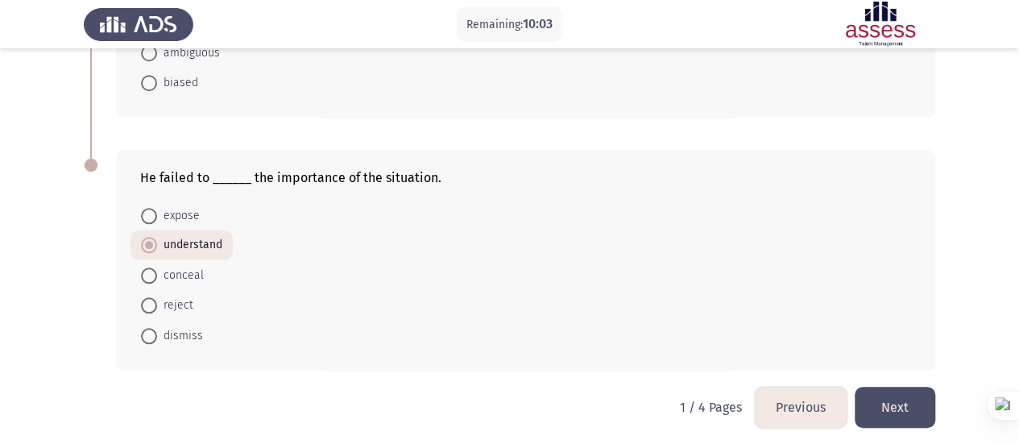
click at [924, 400] on button "Next" at bounding box center [895, 407] width 81 height 41
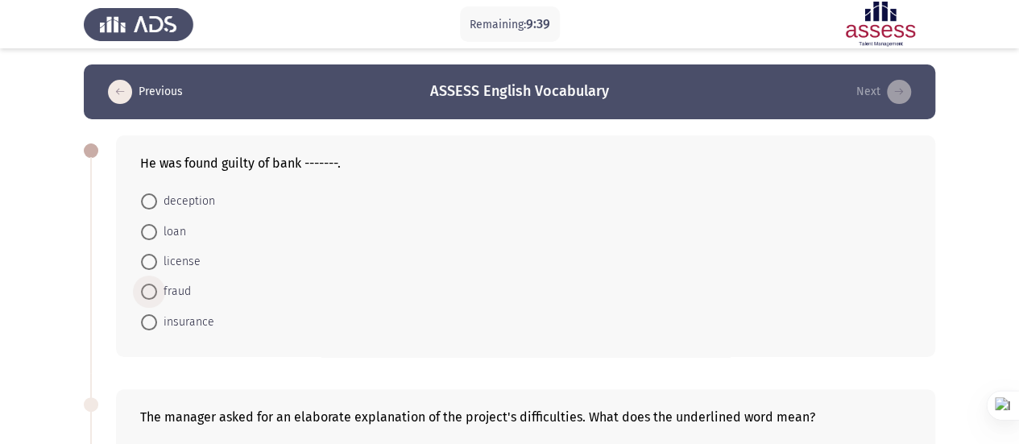
click at [168, 289] on span "fraud" at bounding box center [174, 291] width 34 height 19
click at [157, 289] on input "fraud" at bounding box center [149, 292] width 16 height 16
radio input "true"
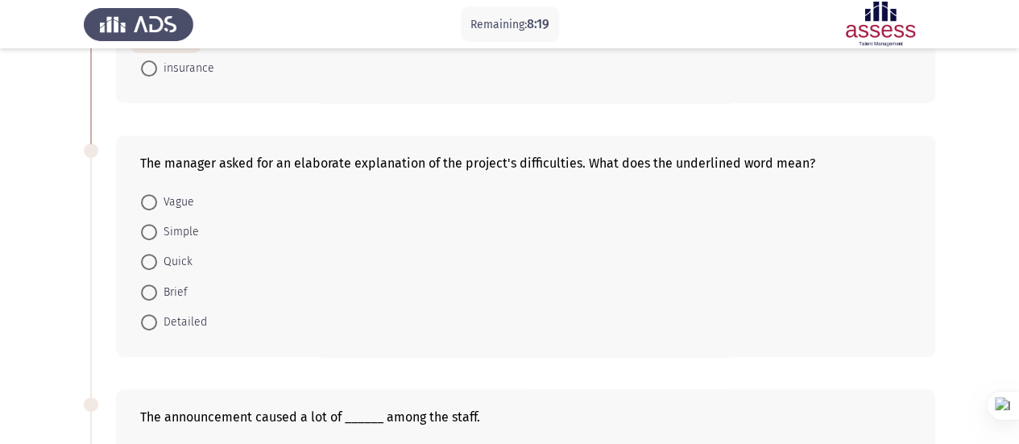
scroll to position [251, 0]
click at [176, 320] on span "Detailed" at bounding box center [182, 323] width 50 height 19
click at [157, 320] on input "Detailed" at bounding box center [149, 323] width 16 height 16
radio input "true"
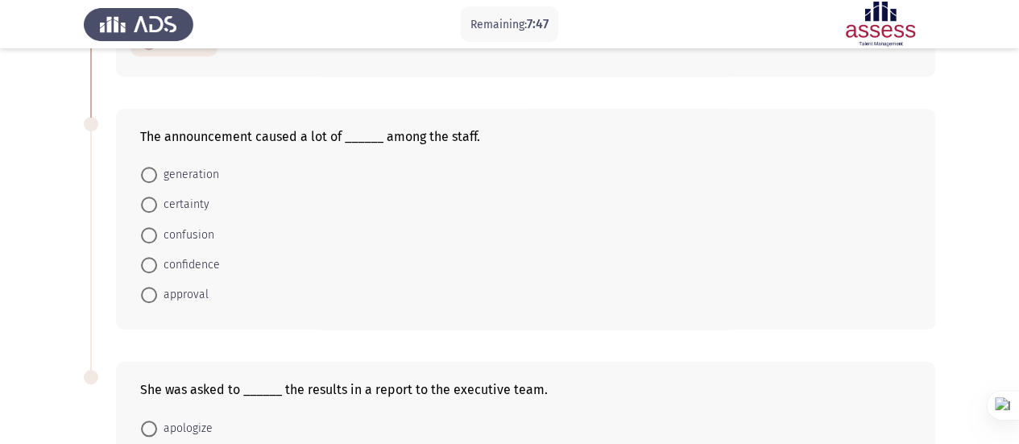
scroll to position [514, 0]
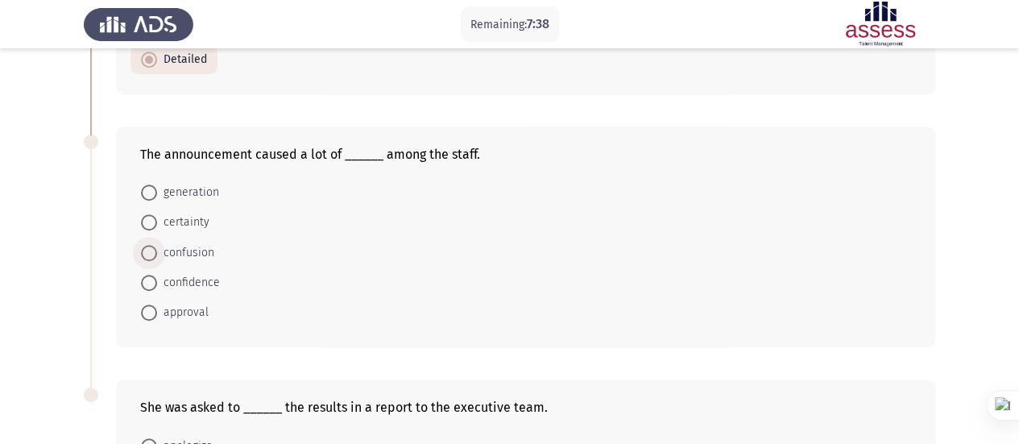
click at [185, 243] on span "confusion" at bounding box center [185, 252] width 57 height 19
click at [157, 245] on input "confusion" at bounding box center [149, 253] width 16 height 16
radio input "true"
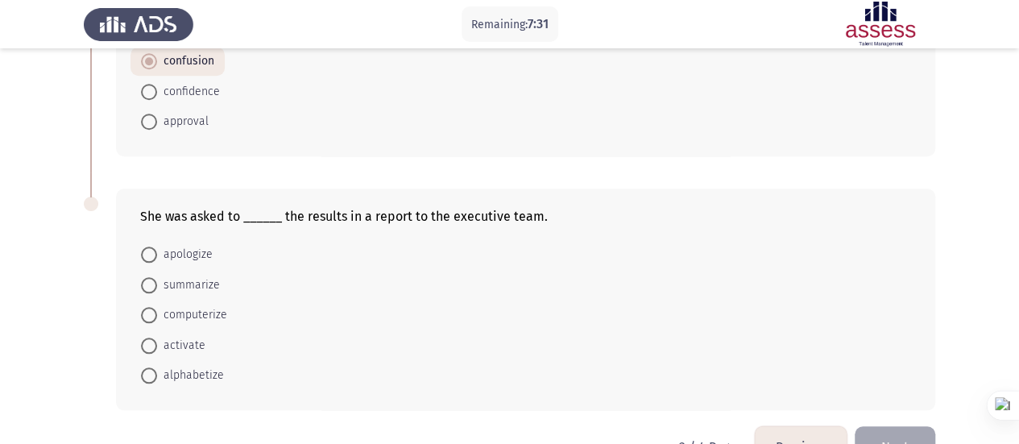
scroll to position [706, 0]
click at [204, 274] on span "summarize" at bounding box center [188, 283] width 63 height 19
click at [157, 276] on input "summarize" at bounding box center [149, 284] width 16 height 16
radio input "true"
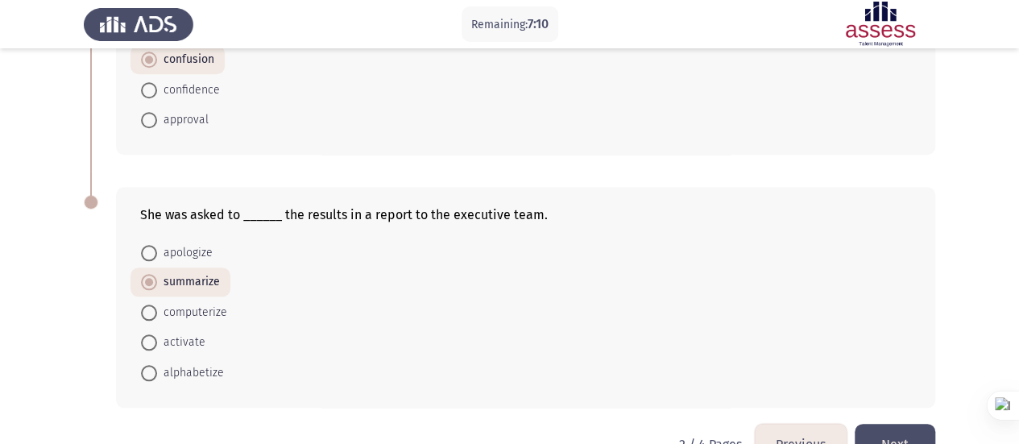
scroll to position [743, 0]
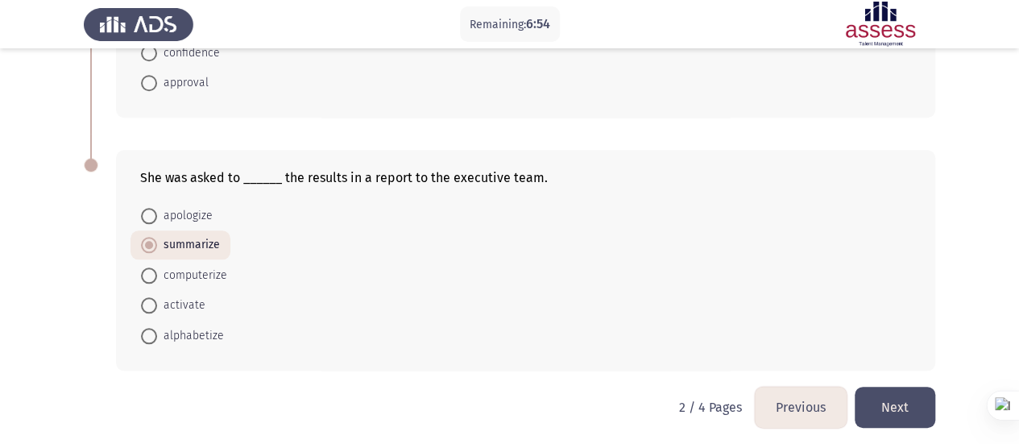
click at [903, 402] on button "Next" at bounding box center [895, 407] width 81 height 41
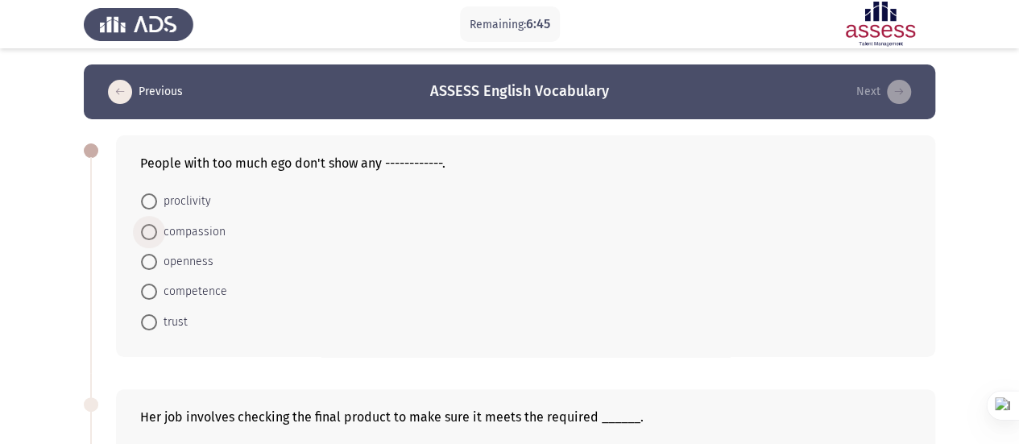
click at [177, 230] on span "compassion" at bounding box center [191, 231] width 69 height 19
click at [157, 230] on input "compassion" at bounding box center [149, 232] width 16 height 16
radio input "true"
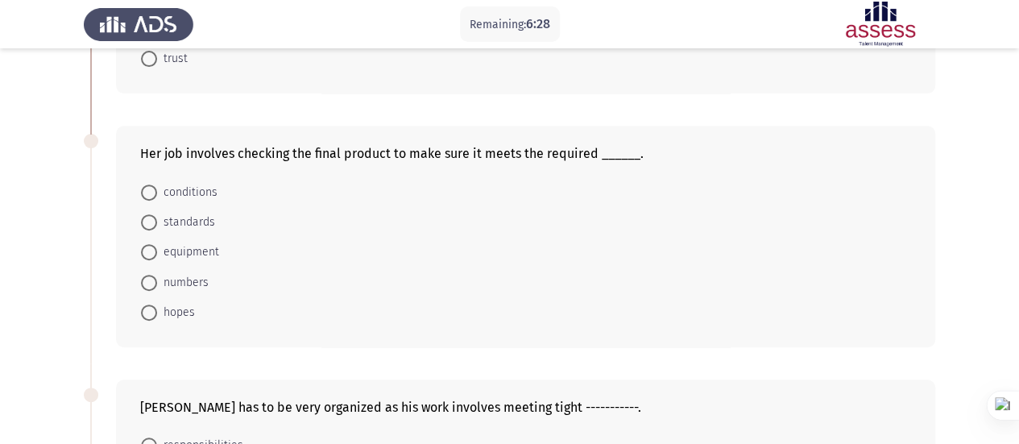
scroll to position [263, 0]
click at [176, 209] on mat-radio-button "standards" at bounding box center [178, 221] width 95 height 30
click at [176, 216] on span "standards" at bounding box center [186, 221] width 58 height 19
click at [157, 216] on input "standards" at bounding box center [149, 222] width 16 height 16
radio input "true"
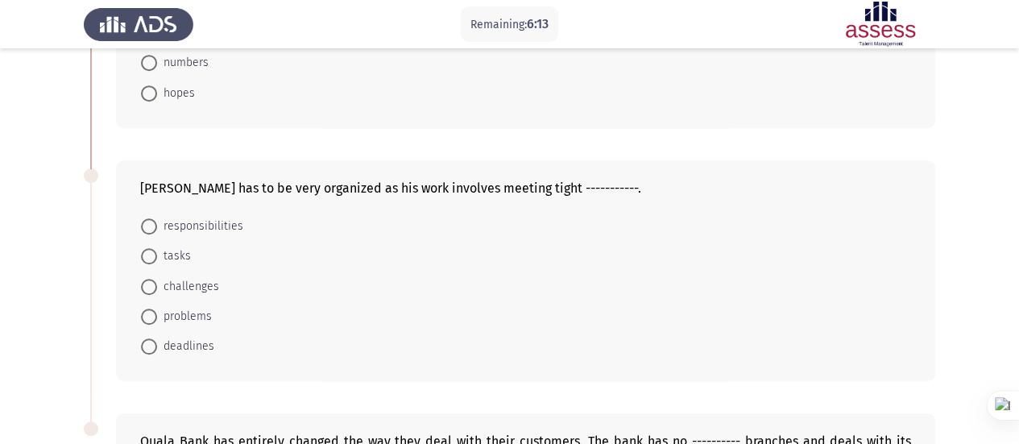
scroll to position [486, 0]
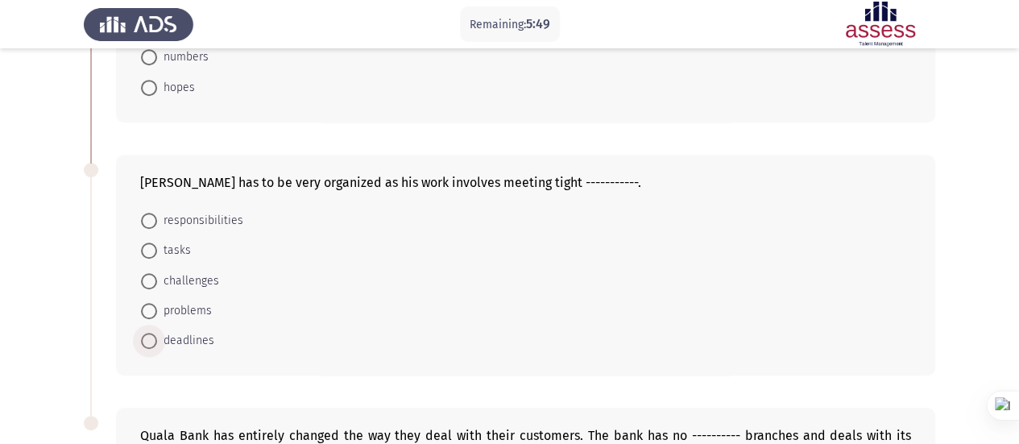
click at [152, 333] on span at bounding box center [149, 341] width 16 height 16
click at [152, 333] on input "deadlines" at bounding box center [149, 341] width 16 height 16
radio input "true"
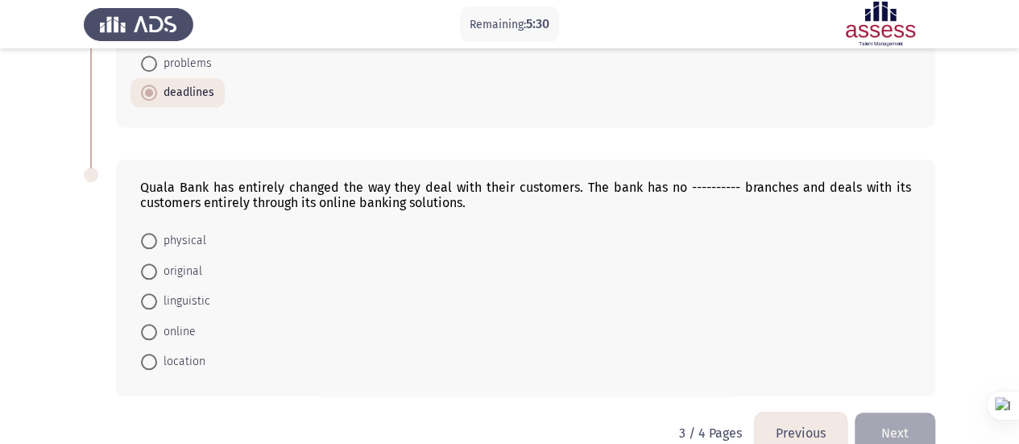
scroll to position [734, 0]
click at [147, 232] on span at bounding box center [149, 240] width 16 height 16
click at [147, 232] on input "physical" at bounding box center [149, 240] width 16 height 16
radio input "true"
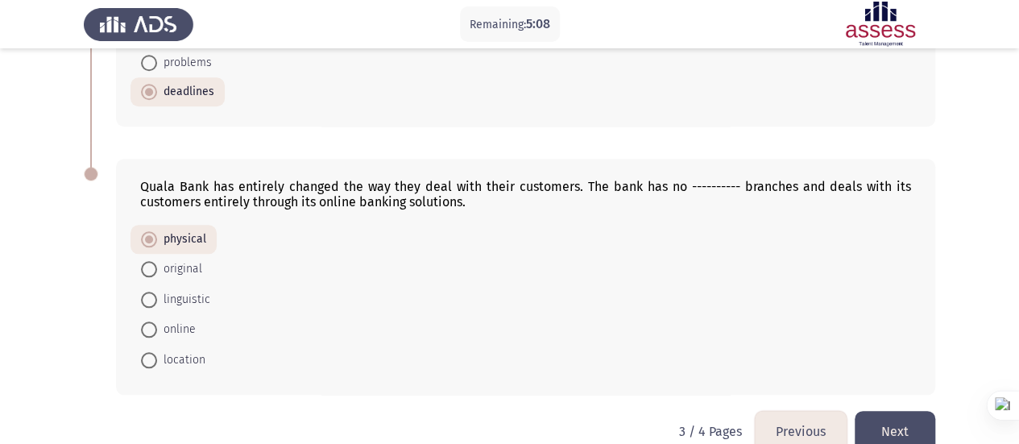
scroll to position [758, 0]
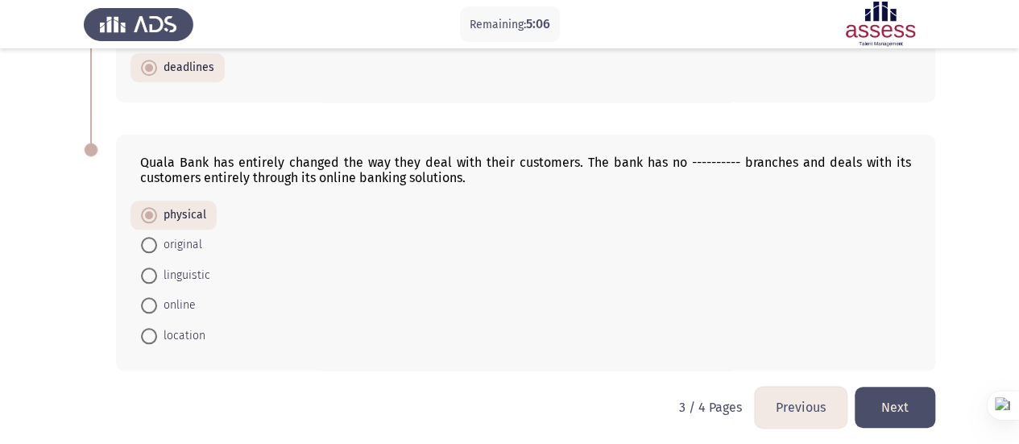
click at [907, 405] on button "Next" at bounding box center [895, 407] width 81 height 41
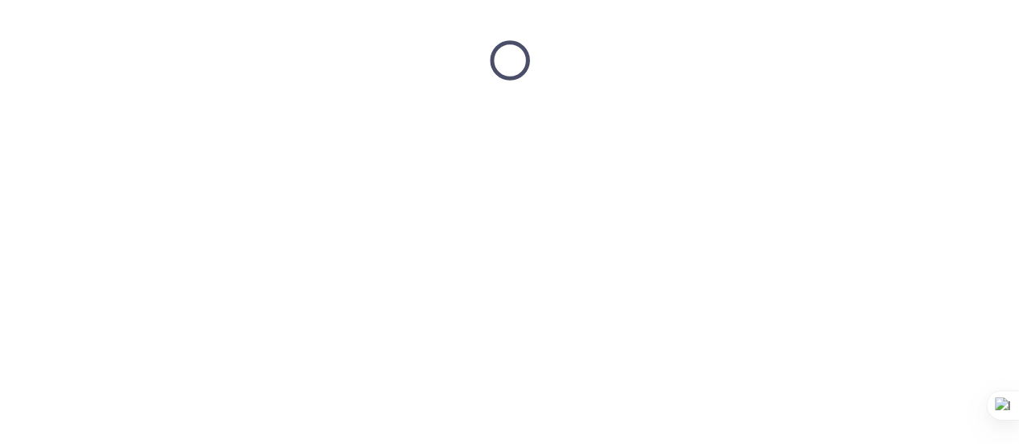
scroll to position [0, 0]
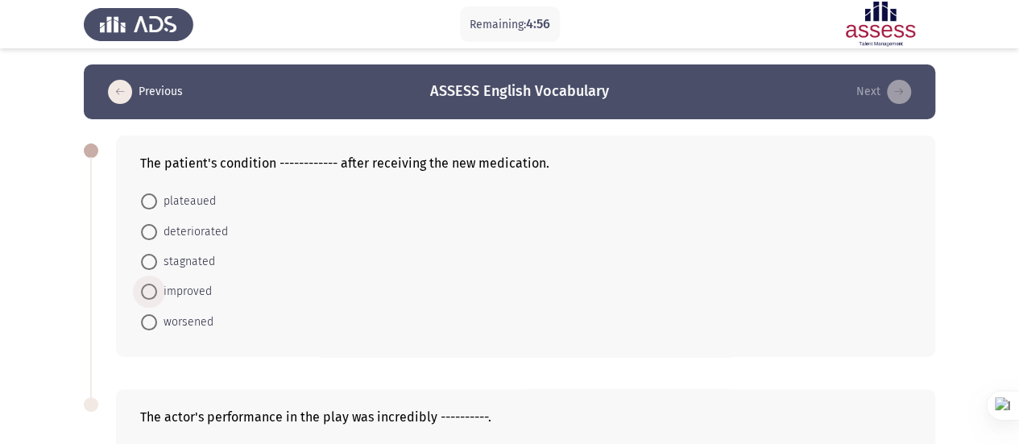
click at [190, 284] on span "improved" at bounding box center [184, 291] width 55 height 19
click at [157, 284] on input "improved" at bounding box center [149, 292] width 16 height 16
radio input "true"
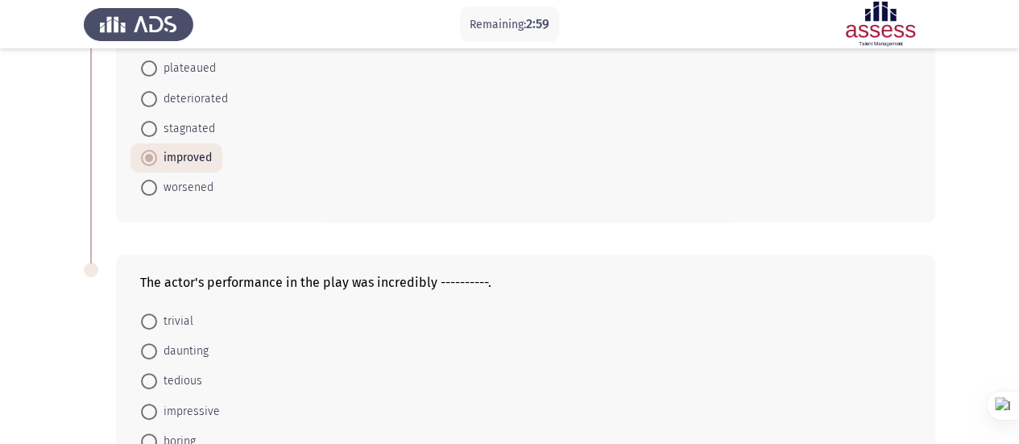
scroll to position [242, 0]
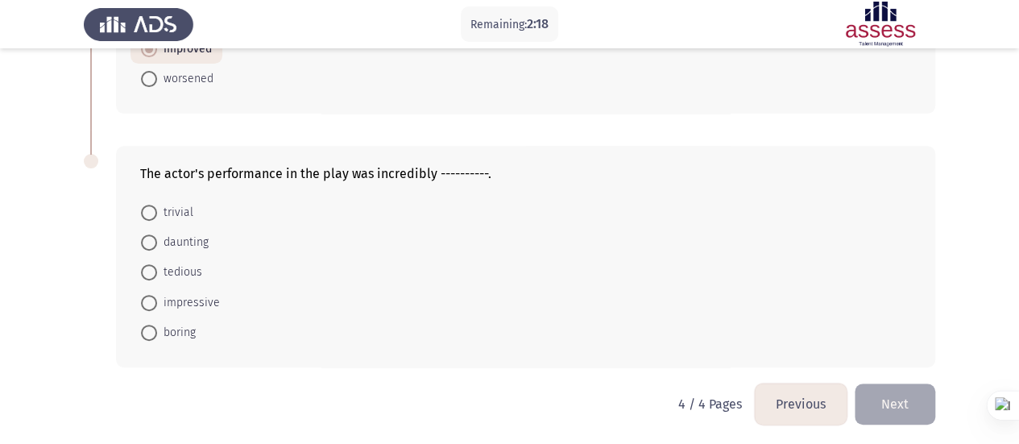
click at [172, 296] on span "impressive" at bounding box center [188, 302] width 63 height 19
click at [157, 296] on input "impressive" at bounding box center [149, 303] width 16 height 16
radio input "true"
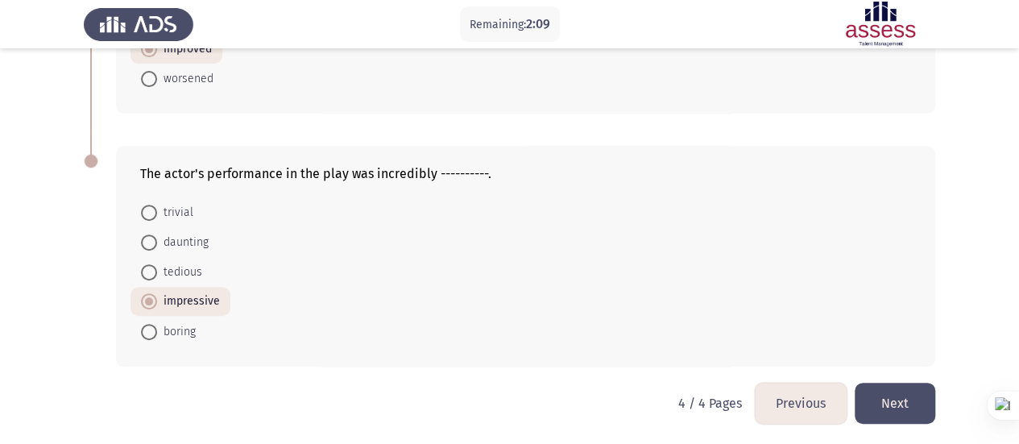
click at [899, 398] on button "Next" at bounding box center [895, 403] width 81 height 41
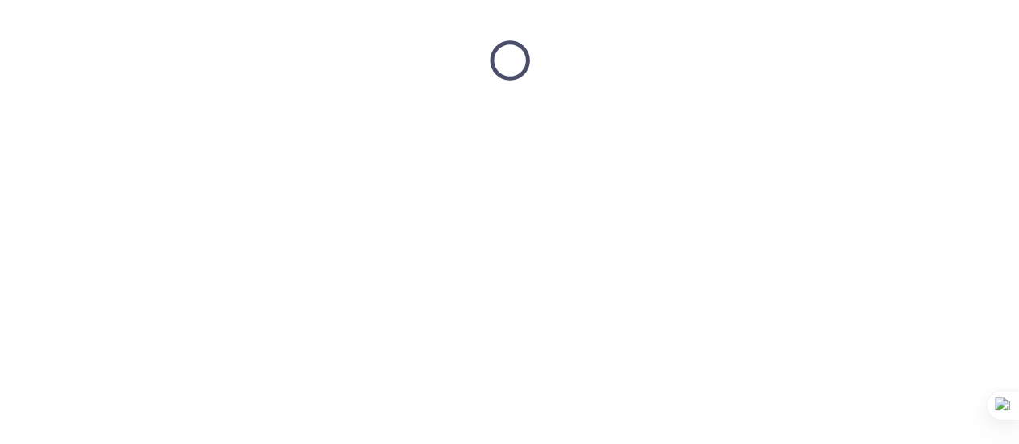
scroll to position [0, 0]
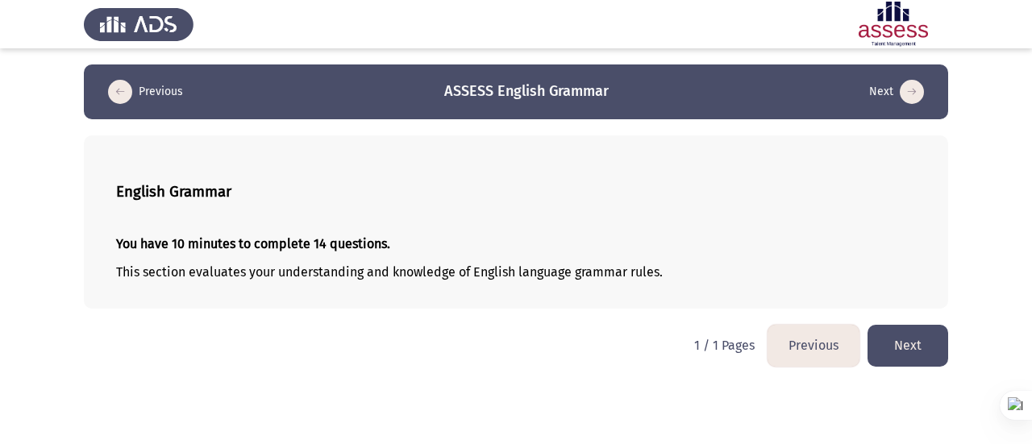
click at [919, 342] on button "Next" at bounding box center [907, 345] width 81 height 41
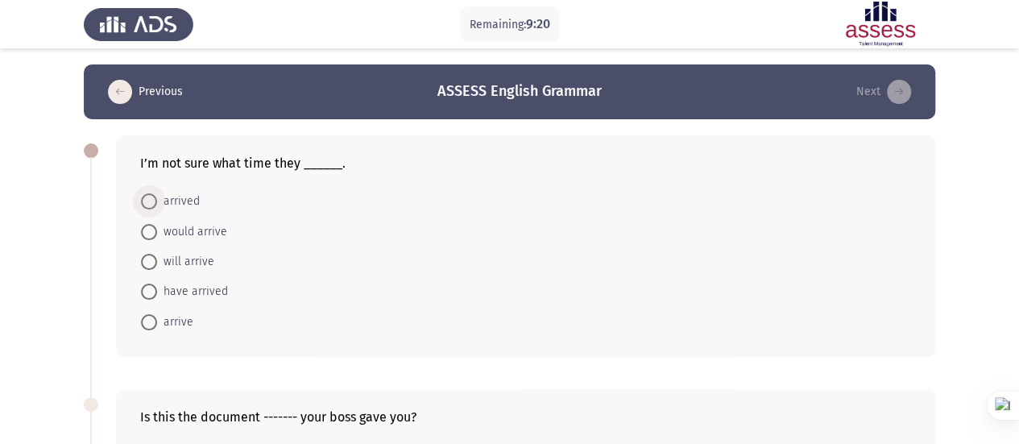
click at [151, 193] on span at bounding box center [149, 201] width 16 height 16
click at [151, 193] on input "arrived" at bounding box center [149, 201] width 16 height 16
radio input "true"
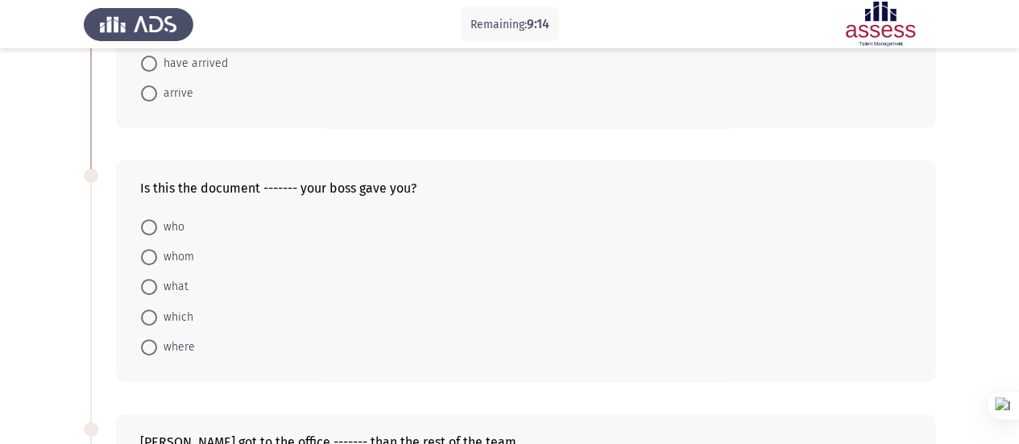
scroll to position [229, 0]
click at [147, 311] on span at bounding box center [149, 316] width 16 height 16
click at [147, 311] on input "which" at bounding box center [149, 316] width 16 height 16
radio input "true"
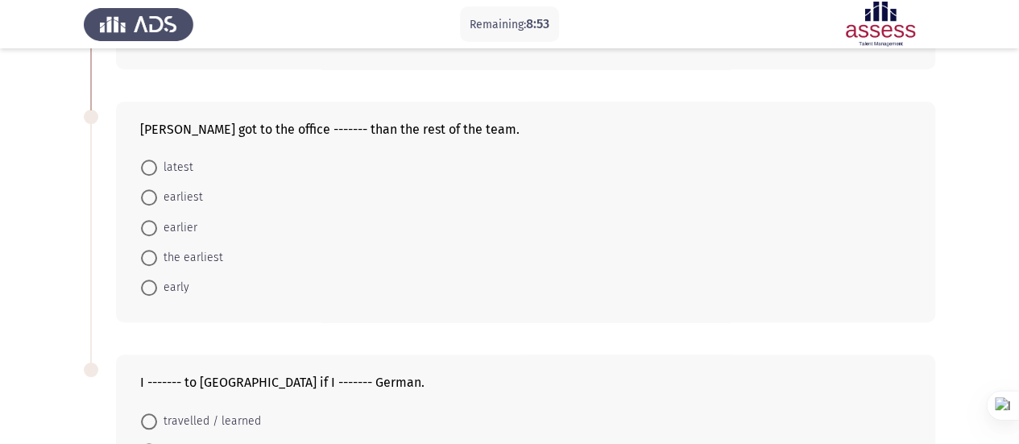
scroll to position [498, 0]
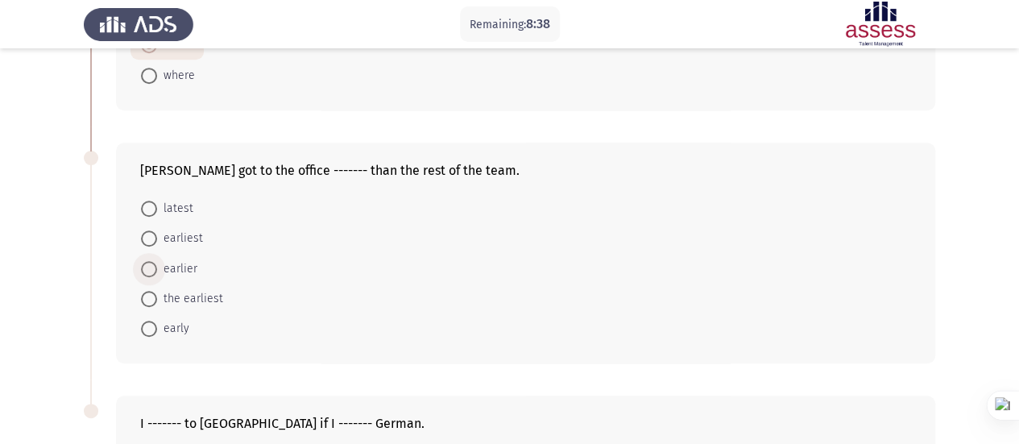
click at [145, 265] on span at bounding box center [149, 269] width 16 height 16
click at [145, 265] on input "earlier" at bounding box center [149, 269] width 16 height 16
radio input "true"
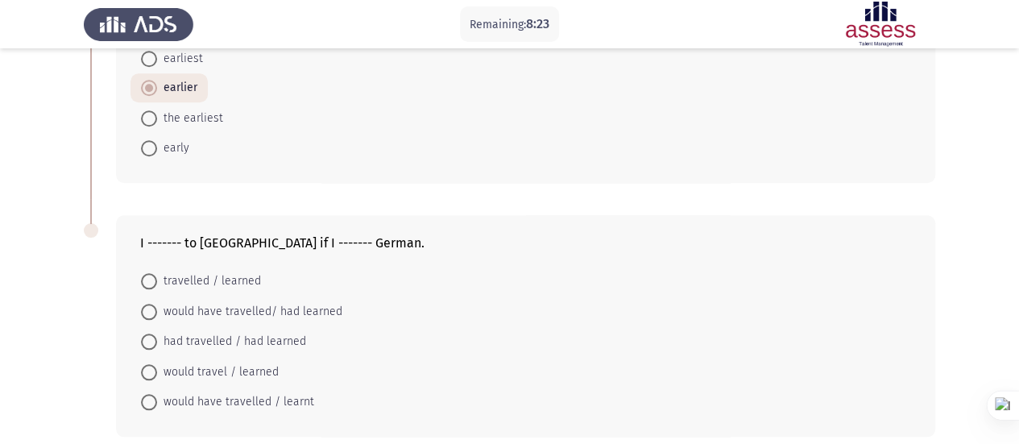
scroll to position [745, 0]
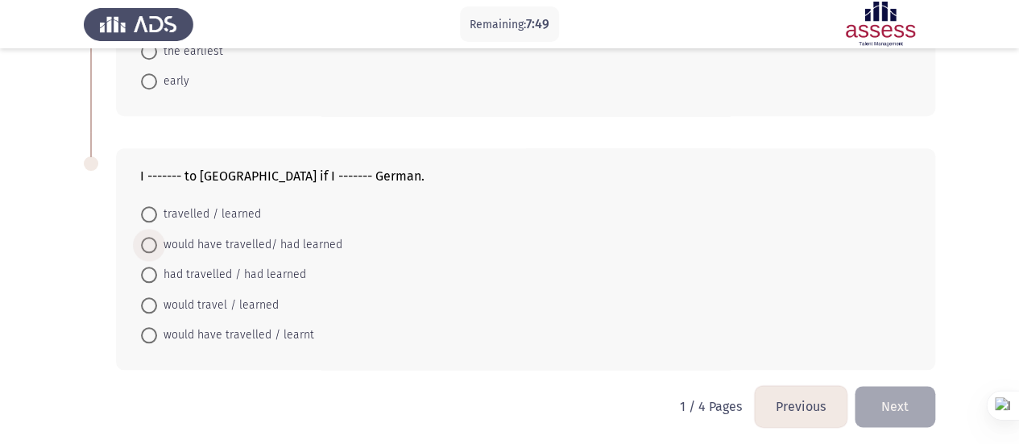
click at [147, 241] on span at bounding box center [149, 245] width 16 height 16
click at [147, 241] on input "would have travelled/ had learned" at bounding box center [149, 245] width 16 height 16
radio input "true"
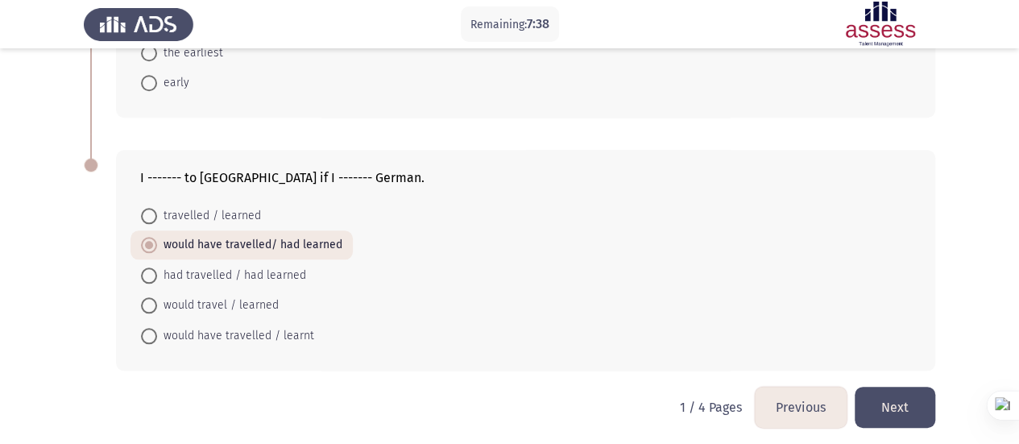
click at [907, 398] on button "Next" at bounding box center [895, 407] width 81 height 41
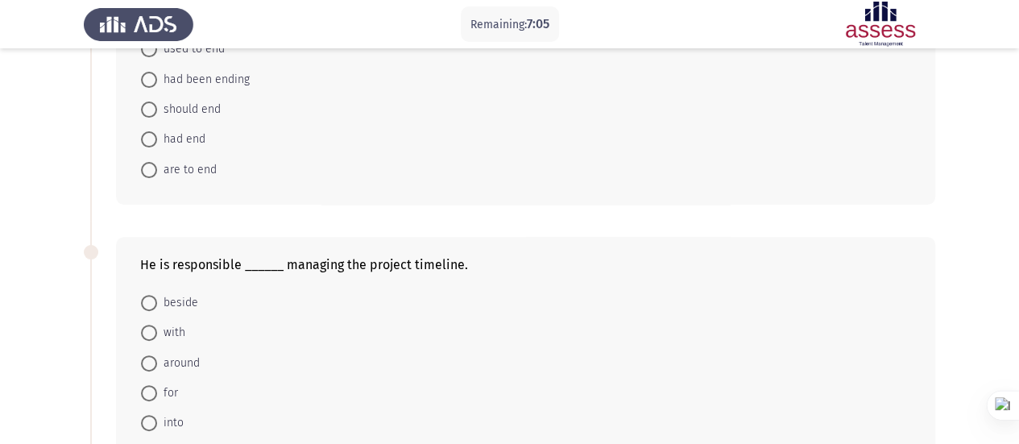
scroll to position [0, 0]
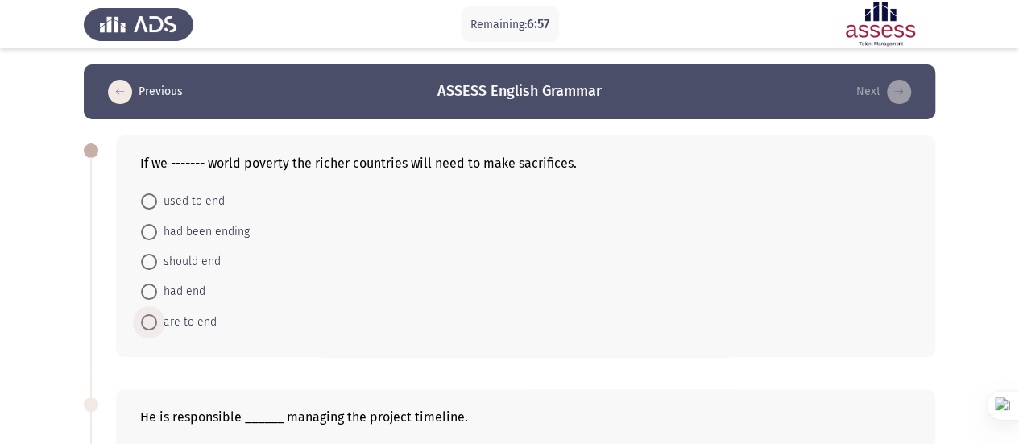
click at [187, 322] on span "are to end" at bounding box center [187, 322] width 60 height 19
click at [157, 322] on input "are to end" at bounding box center [149, 322] width 16 height 16
radio input "true"
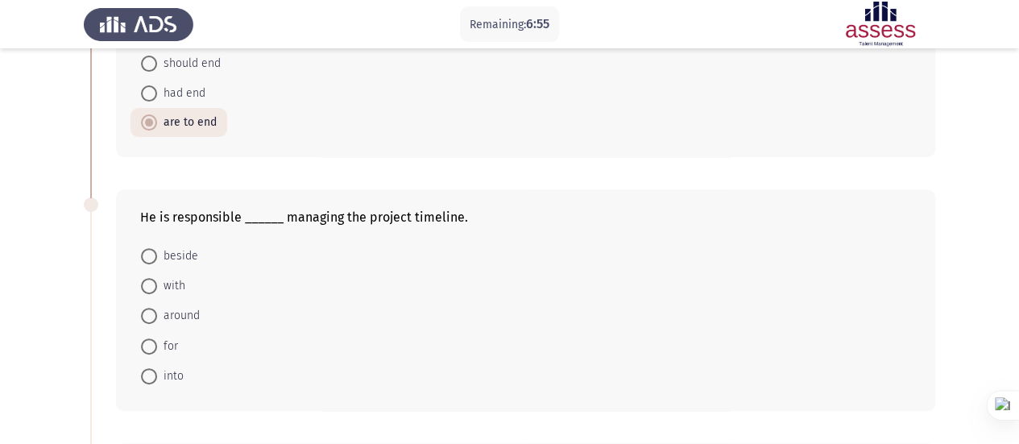
scroll to position [209, 0]
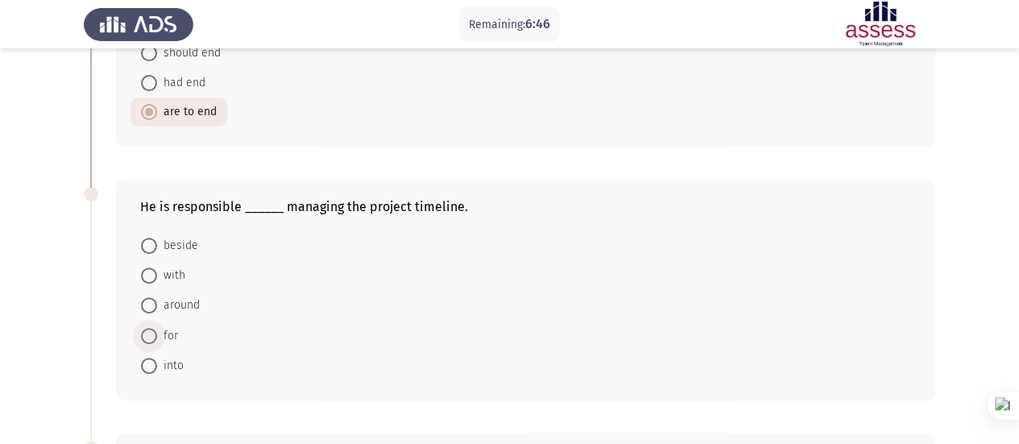
click at [157, 327] on span "for" at bounding box center [167, 335] width 21 height 19
click at [157, 328] on input "for" at bounding box center [149, 336] width 16 height 16
radio input "true"
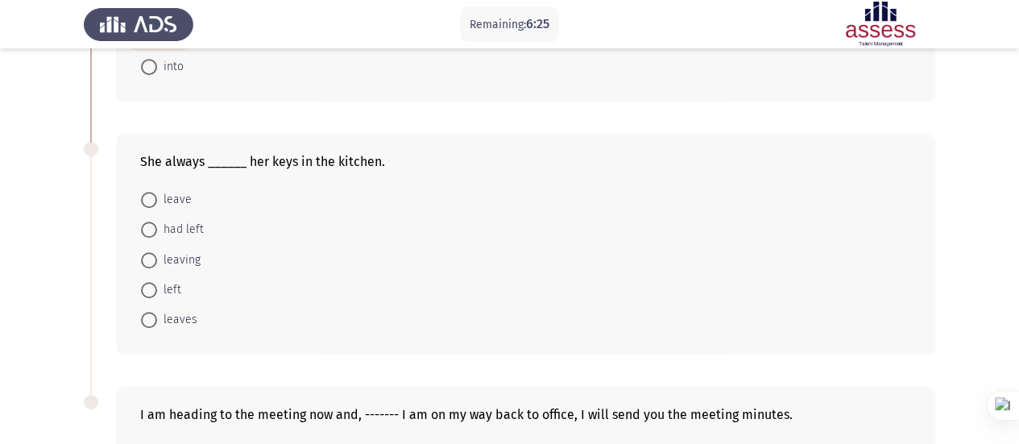
scroll to position [508, 0]
click at [151, 315] on span at bounding box center [149, 319] width 16 height 16
click at [151, 315] on input "leaves" at bounding box center [149, 319] width 16 height 16
radio input "true"
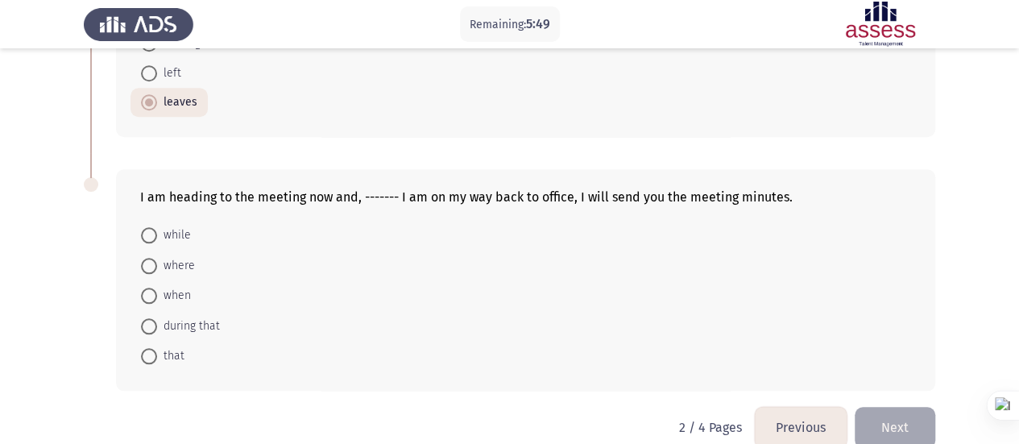
scroll to position [745, 0]
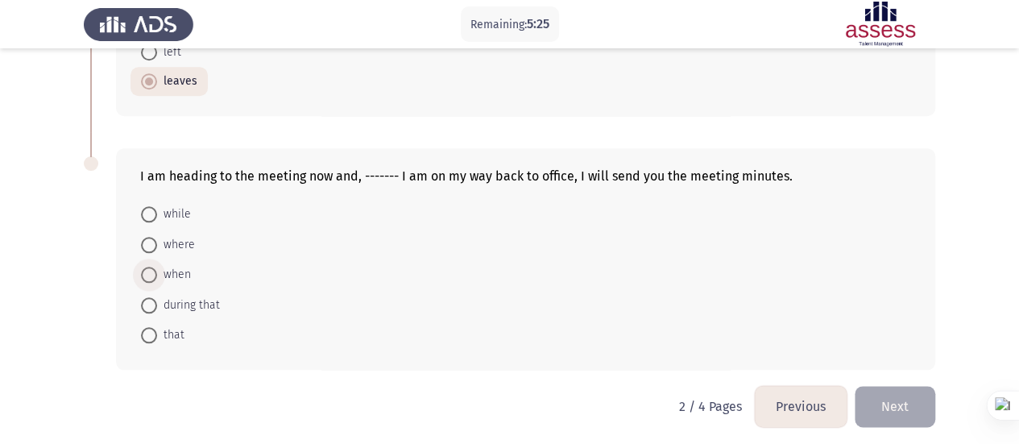
click at [152, 269] on span at bounding box center [149, 275] width 16 height 16
click at [152, 269] on input "when" at bounding box center [149, 275] width 16 height 16
radio input "true"
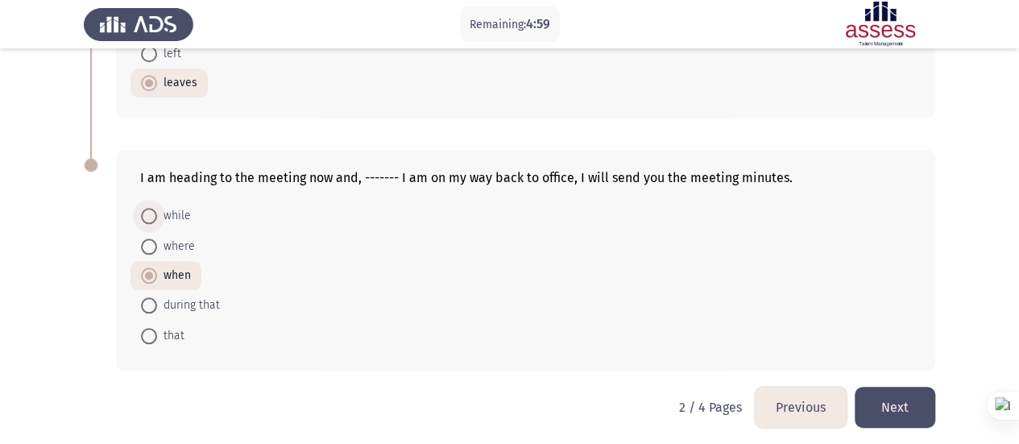
click at [171, 206] on span "while" at bounding box center [174, 215] width 34 height 19
click at [157, 208] on input "while" at bounding box center [149, 216] width 16 height 16
radio input "true"
click at [906, 397] on button "Next" at bounding box center [895, 407] width 81 height 41
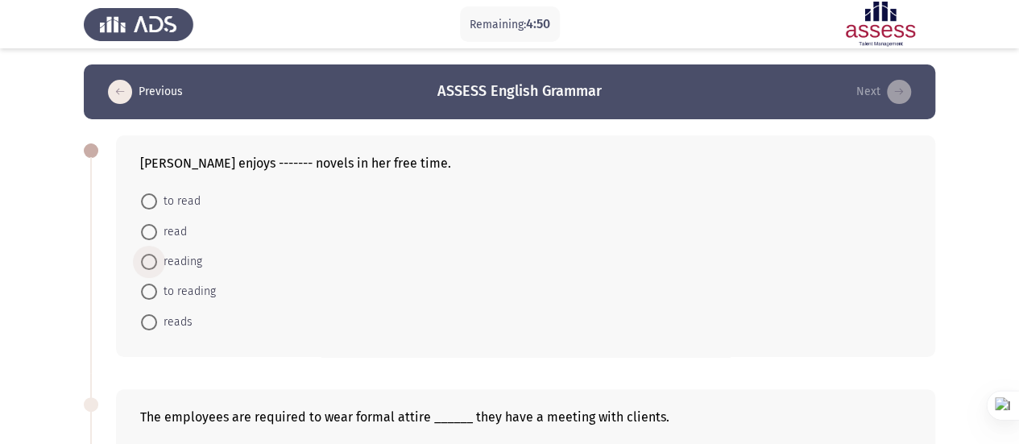
click at [150, 270] on label "reading" at bounding box center [171, 261] width 61 height 19
click at [150, 270] on input "reading" at bounding box center [149, 262] width 16 height 16
radio input "true"
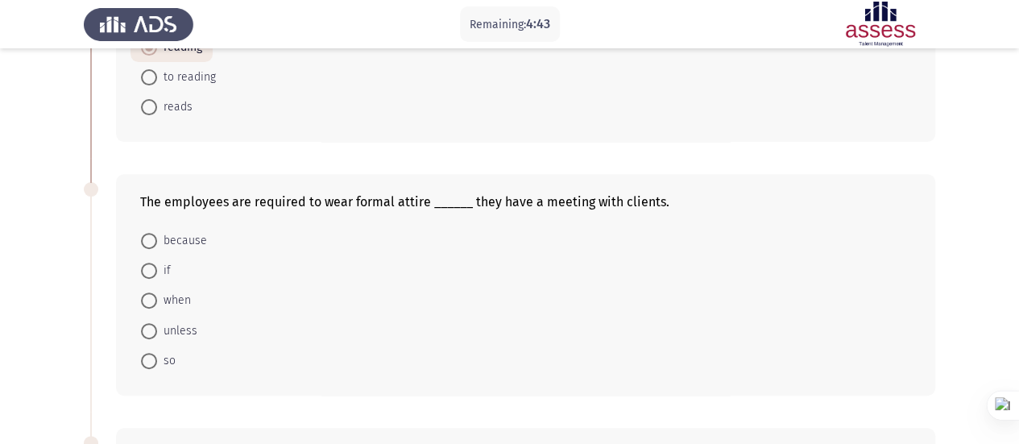
scroll to position [220, 0]
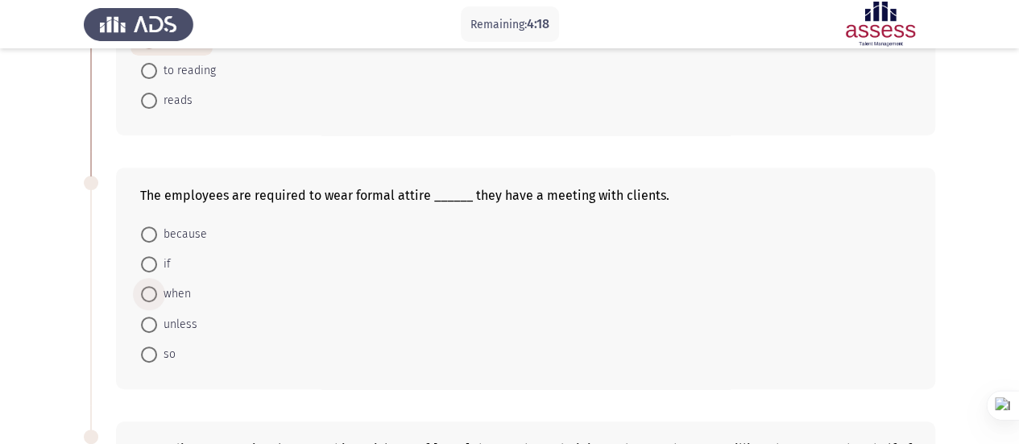
click at [152, 293] on span at bounding box center [149, 294] width 16 height 16
click at [152, 293] on input "when" at bounding box center [149, 294] width 16 height 16
radio input "true"
click at [143, 265] on span at bounding box center [149, 264] width 16 height 16
click at [143, 265] on input "if" at bounding box center [149, 264] width 16 height 16
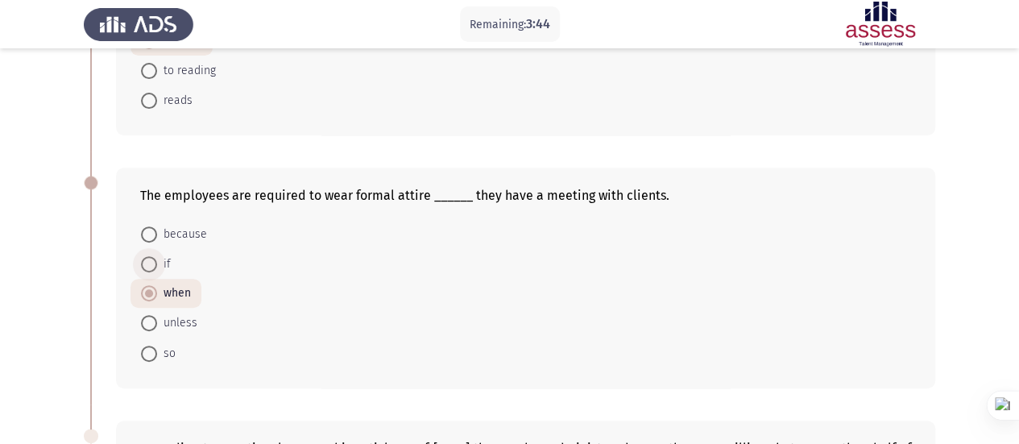
radio input "true"
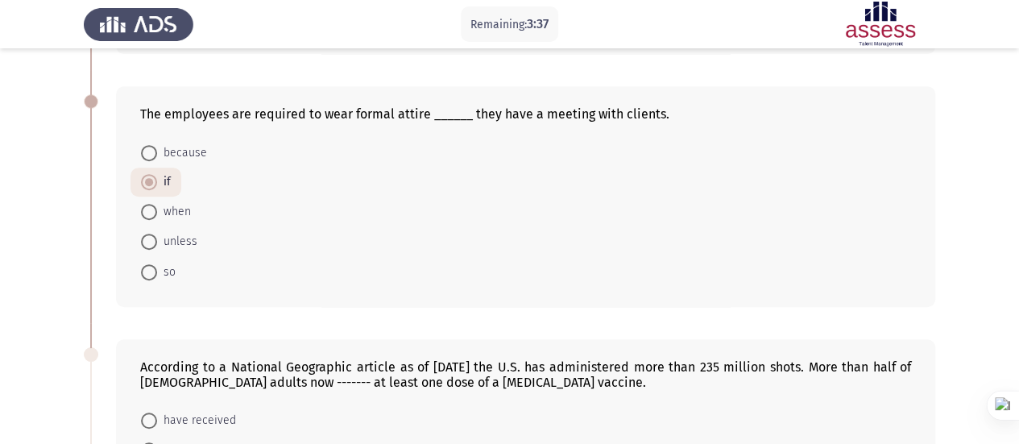
scroll to position [301, 0]
click at [170, 210] on span "when" at bounding box center [174, 212] width 34 height 19
click at [157, 210] on input "when" at bounding box center [149, 213] width 16 height 16
radio input "true"
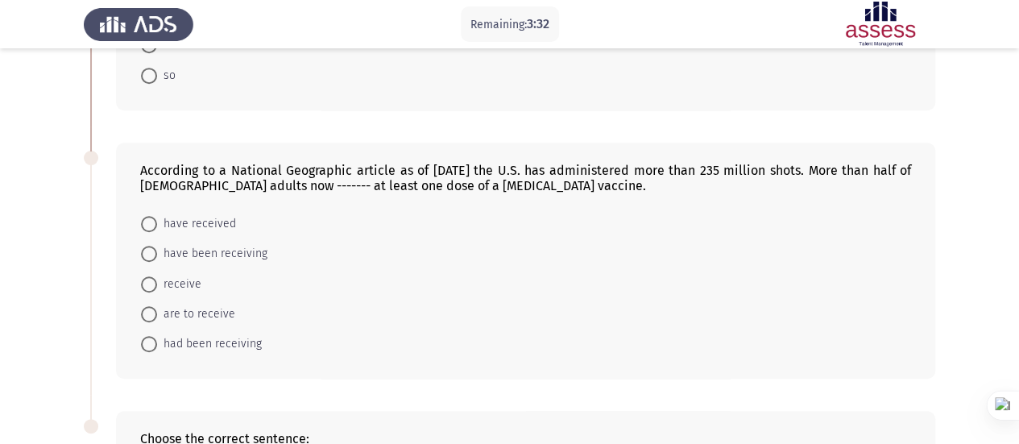
scroll to position [505, 0]
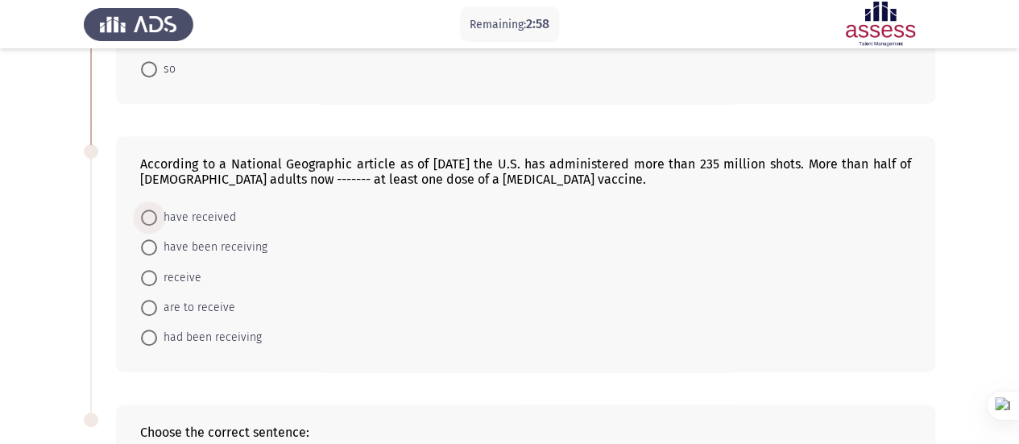
click at [192, 212] on span "have received" at bounding box center [196, 217] width 79 height 19
click at [157, 212] on input "have received" at bounding box center [149, 218] width 16 height 16
radio input "true"
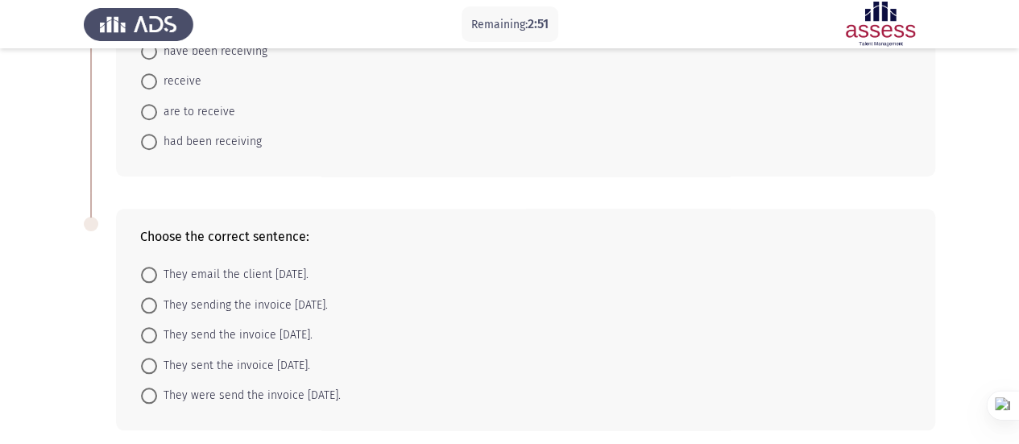
scroll to position [759, 0]
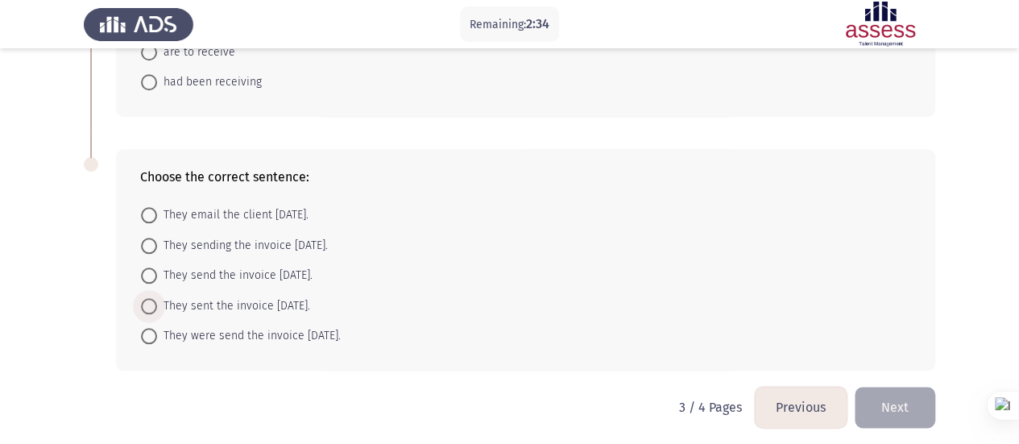
click at [190, 304] on span "They sent the invoice [DATE]." at bounding box center [233, 306] width 153 height 19
click at [157, 304] on input "They sent the invoice [DATE]." at bounding box center [149, 306] width 16 height 16
radio input "true"
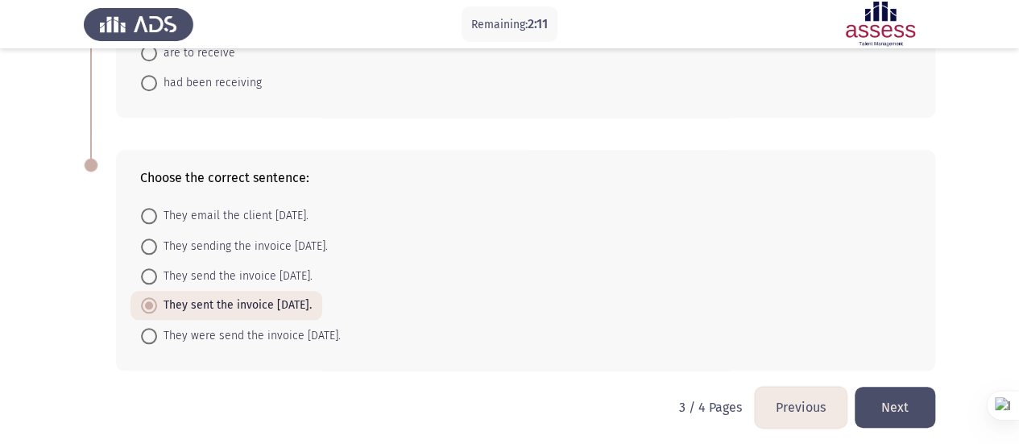
click at [928, 407] on button "Next" at bounding box center [895, 407] width 81 height 41
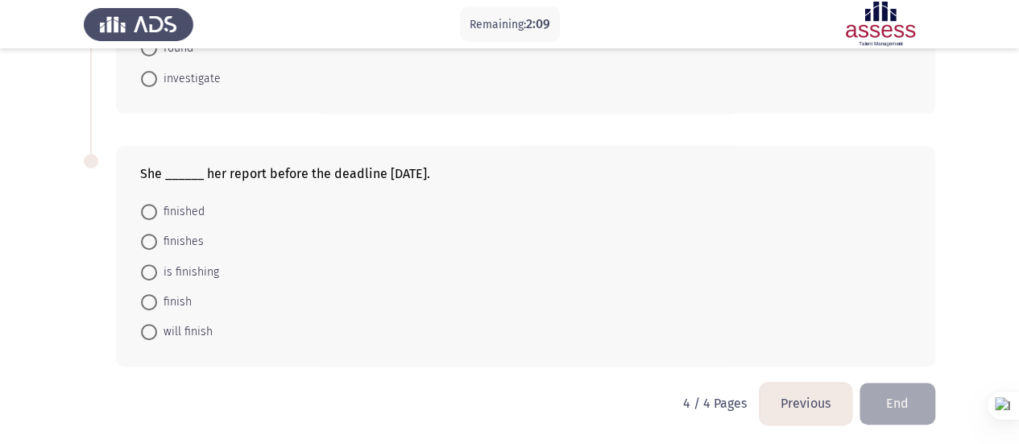
scroll to position [0, 0]
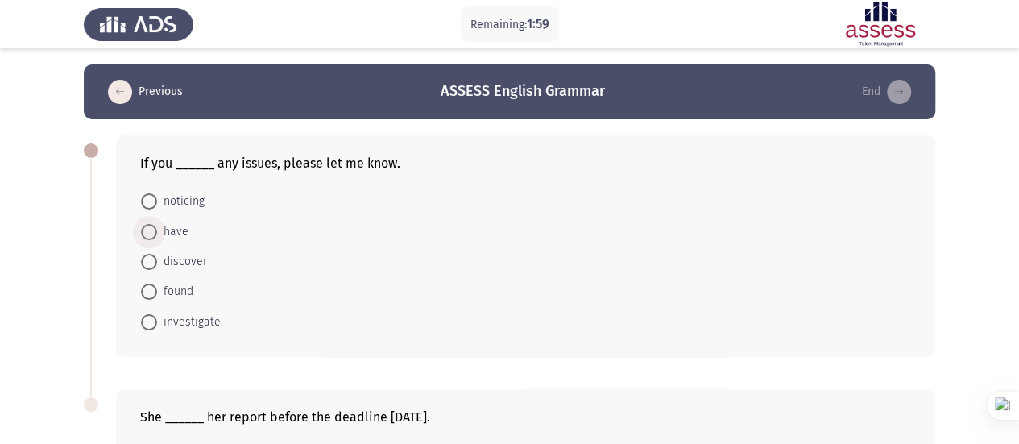
click at [168, 230] on span "have" at bounding box center [172, 231] width 31 height 19
click at [157, 230] on input "have" at bounding box center [149, 232] width 16 height 16
radio input "true"
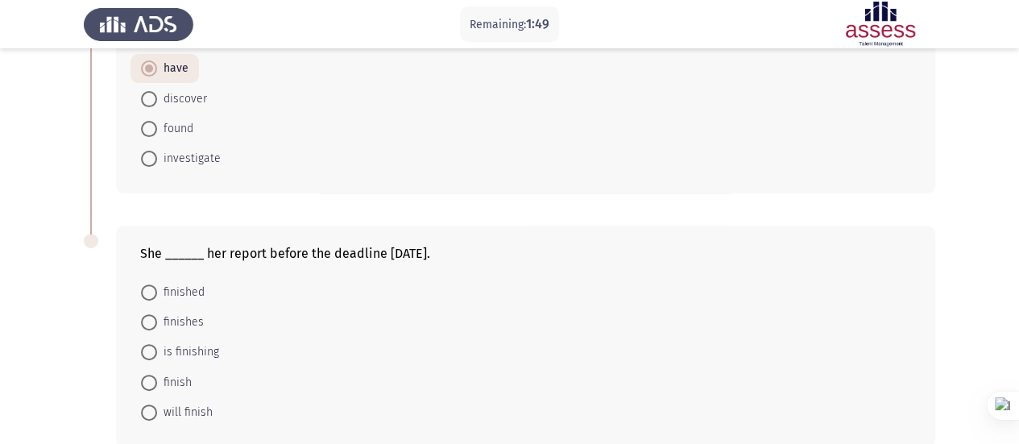
scroll to position [242, 0]
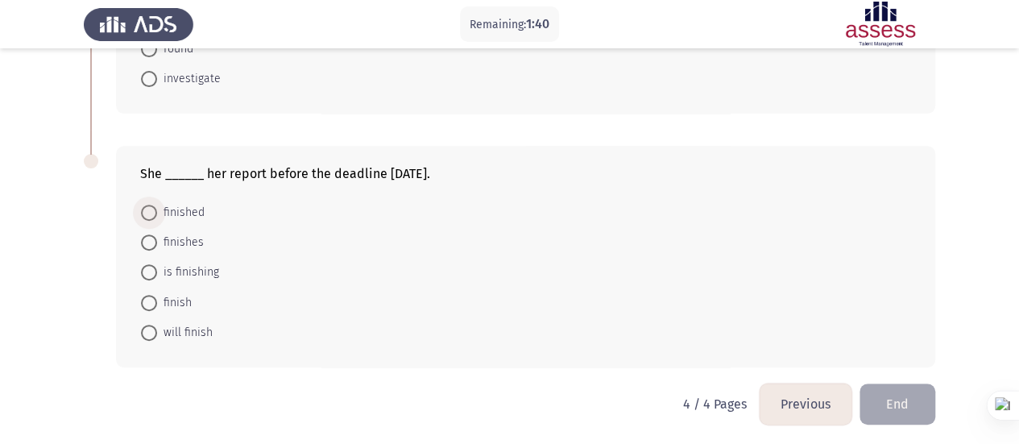
click at [150, 214] on span at bounding box center [149, 213] width 16 height 16
click at [150, 214] on input "finished" at bounding box center [149, 213] width 16 height 16
radio input "true"
click at [900, 401] on button "End" at bounding box center [898, 403] width 76 height 41
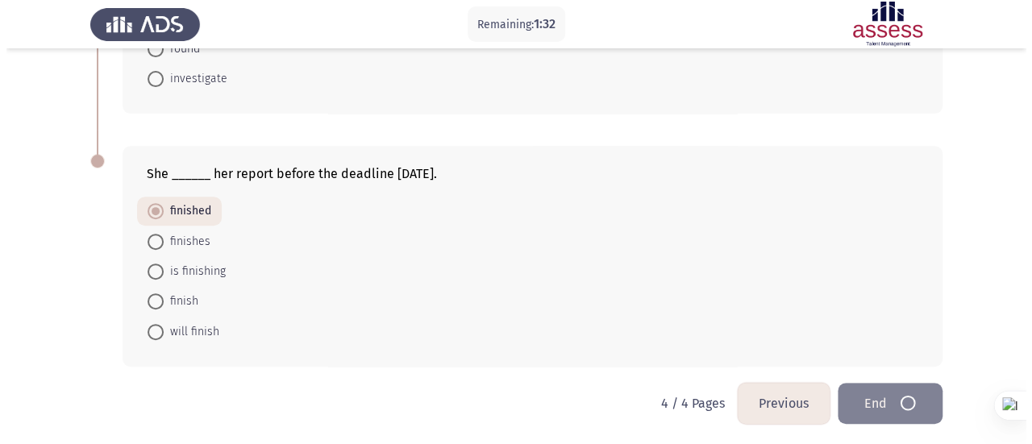
scroll to position [0, 0]
